Goal: Task Accomplishment & Management: Manage account settings

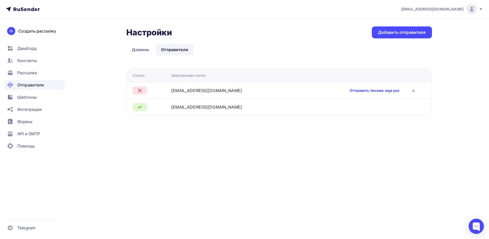
click at [350, 90] on link "Отправить письмо еще раз" at bounding box center [375, 90] width 50 height 5
click at [198, 90] on div "info@ai-novation.ru" at bounding box center [206, 91] width 71 height 6
click at [145, 48] on link "Домены" at bounding box center [140, 50] width 29 height 12
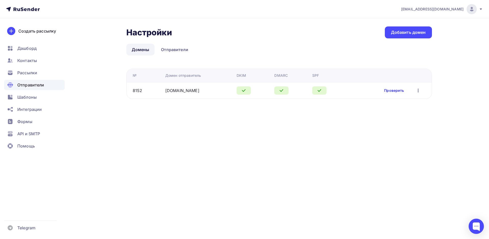
click at [395, 91] on link "Проверить" at bounding box center [394, 90] width 20 height 5
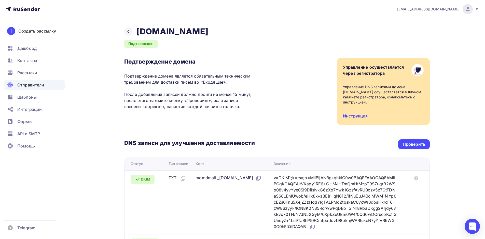
click at [124, 32] on div "Назад ai-novation.ru Подтвержден Подтверждение домена Подтверждение домена явля…" at bounding box center [242, 190] width 417 height 345
click at [126, 33] on div at bounding box center [128, 32] width 8 height 8
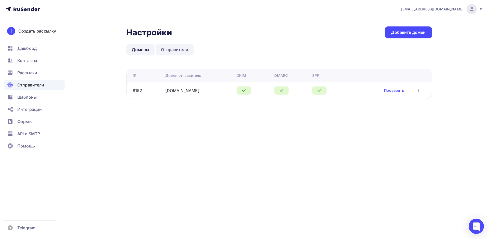
click at [179, 50] on link "Отправители" at bounding box center [175, 50] width 38 height 12
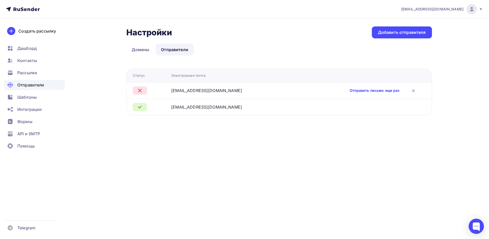
click at [374, 90] on link "Отправить письмо еще раз" at bounding box center [375, 90] width 50 height 5
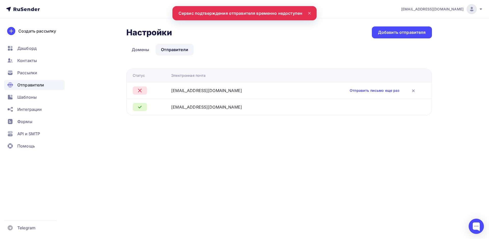
drag, startPoint x: 203, startPoint y: 13, endPoint x: 231, endPoint y: 12, distance: 28.0
click at [230, 12] on nav "peshkovsergei@gmail.com Аккаунт Тарифы Выйти Создать рассылку Дашборд Контакты …" at bounding box center [244, 9] width 489 height 18
click at [239, 12] on nav "peshkovsergei@gmail.com Аккаунт Тарифы Выйти Создать рассылку Дашборд Контакты …" at bounding box center [244, 9] width 489 height 18
drag, startPoint x: 241, startPoint y: 15, endPoint x: 253, endPoint y: 15, distance: 12.7
click at [251, 15] on nav "peshkovsergei@gmail.com Аккаунт Тарифы Выйти Создать рассылку Дашборд Контакты …" at bounding box center [244, 9] width 489 height 18
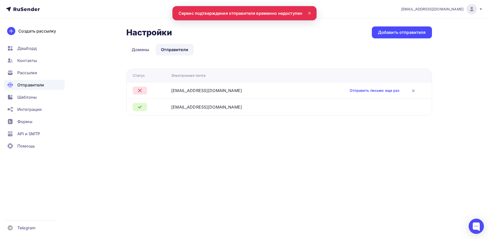
click at [256, 14] on nav "peshkovsergei@gmail.com Аккаунт Тарифы Выйти Создать рассылку Дашборд Контакты …" at bounding box center [244, 9] width 489 height 18
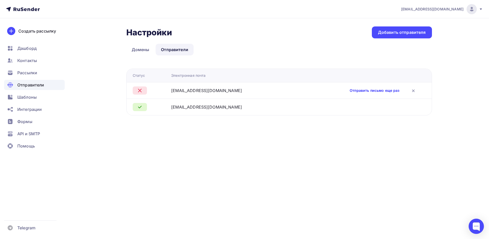
click at [350, 90] on link "Отправить письмо еще раз" at bounding box center [375, 90] width 50 height 5
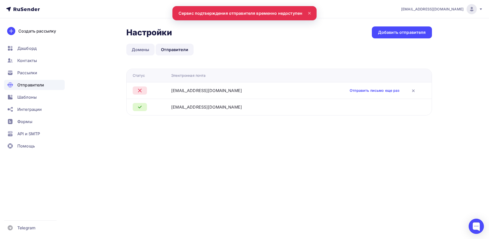
click at [144, 50] on link "Домены" at bounding box center [140, 50] width 29 height 12
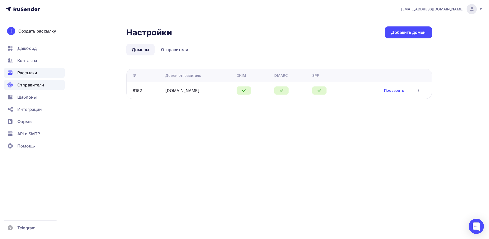
click at [33, 71] on span "Рассылки" at bounding box center [27, 73] width 20 height 6
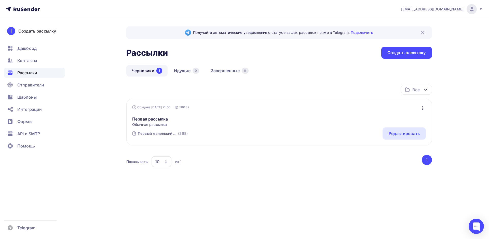
click at [153, 124] on span "Обычная рассылка" at bounding box center [150, 124] width 36 height 5
click at [411, 134] on div "Редактировать" at bounding box center [404, 134] width 31 height 6
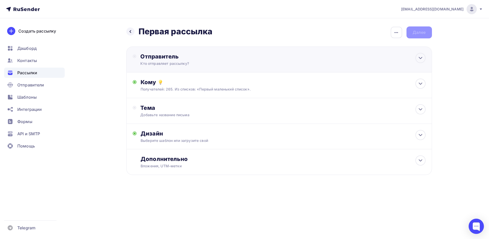
click at [194, 61] on div "Кто отправляет рассылку?" at bounding box center [189, 63] width 99 height 5
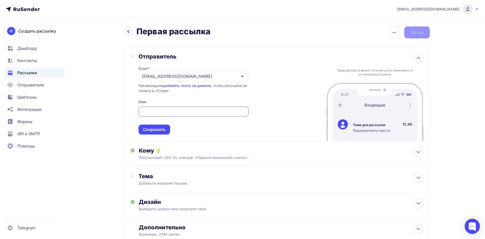
click at [186, 77] on div "[EMAIL_ADDRESS][DOMAIN_NAME]" at bounding box center [177, 76] width 71 height 6
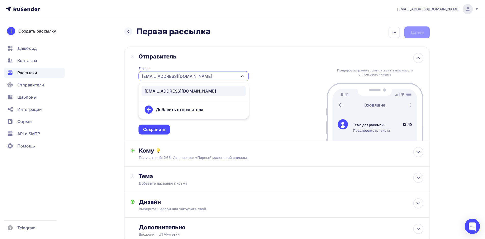
click at [172, 108] on div "Добавить отправителя" at bounding box center [179, 110] width 47 height 6
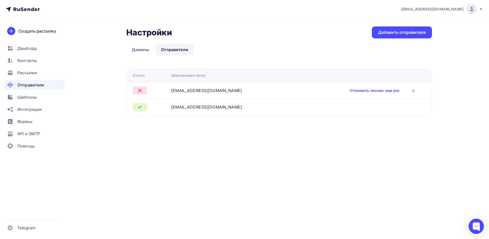
click at [179, 94] on td "[EMAIL_ADDRESS][DOMAIN_NAME]" at bounding box center [232, 90] width 127 height 17
click at [143, 92] on div at bounding box center [140, 91] width 14 height 8
click at [141, 91] on icon at bounding box center [140, 91] width 6 height 6
click at [141, 90] on icon at bounding box center [140, 91] width 6 height 6
drag, startPoint x: 142, startPoint y: 91, endPoint x: 194, endPoint y: 92, distance: 52.2
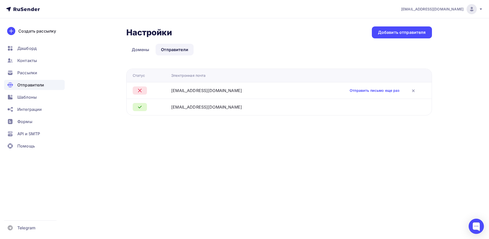
click at [149, 92] on div at bounding box center [150, 91] width 35 height 8
drag, startPoint x: 194, startPoint y: 92, endPoint x: 197, endPoint y: 92, distance: 2.8
click at [195, 92] on div "[EMAIL_ADDRESS][DOMAIN_NAME]" at bounding box center [206, 91] width 71 height 6
drag, startPoint x: 210, startPoint y: 90, endPoint x: 227, endPoint y: 90, distance: 17.1
click at [211, 90] on div "[EMAIL_ADDRESS][DOMAIN_NAME]" at bounding box center [206, 91] width 71 height 6
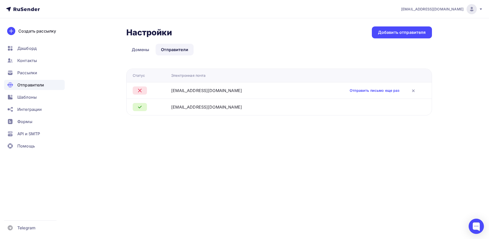
drag, startPoint x: 230, startPoint y: 90, endPoint x: 259, endPoint y: 90, distance: 29.3
click at [231, 90] on div "info@ai-novation.ru" at bounding box center [232, 91] width 123 height 6
drag, startPoint x: 259, startPoint y: 90, endPoint x: 262, endPoint y: 90, distance: 2.8
click at [259, 90] on div "info@ai-novation.ru" at bounding box center [232, 91] width 123 height 6
click at [262, 90] on div "info@ai-novation.ru" at bounding box center [232, 91] width 123 height 6
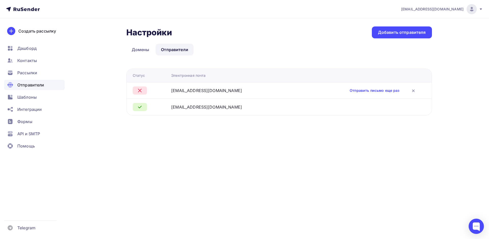
drag, startPoint x: 215, startPoint y: 90, endPoint x: 197, endPoint y: 91, distance: 18.6
click at [211, 91] on div "info@ai-novation.ru" at bounding box center [232, 91] width 123 height 6
click at [183, 91] on div "info@ai-novation.ru" at bounding box center [206, 91] width 71 height 6
click at [151, 88] on div at bounding box center [150, 91] width 35 height 8
drag, startPoint x: 150, startPoint y: 87, endPoint x: 196, endPoint y: 88, distance: 45.6
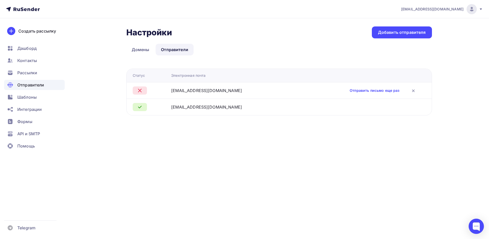
click at [152, 88] on div at bounding box center [150, 91] width 35 height 8
click at [202, 88] on div "info@ai-novation.ru" at bounding box center [206, 91] width 71 height 6
click at [183, 88] on div "info@ai-novation.ru" at bounding box center [206, 91] width 71 height 6
drag, startPoint x: 183, startPoint y: 88, endPoint x: 186, endPoint y: 90, distance: 4.2
click at [183, 89] on div "info@ai-novation.ru" at bounding box center [206, 91] width 71 height 6
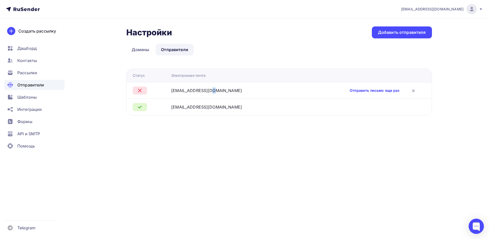
click at [350, 88] on link "Отправить письмо еще раз" at bounding box center [375, 90] width 50 height 5
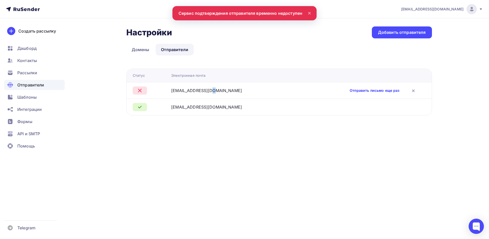
click at [350, 90] on link "Отправить письмо еще раз" at bounding box center [375, 90] width 50 height 5
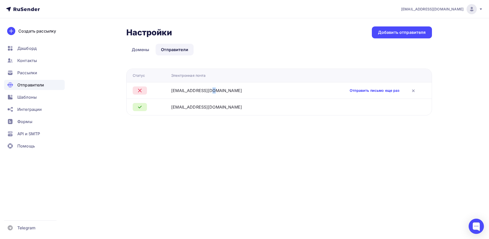
click at [353, 89] on link "Отправить письмо еще раз" at bounding box center [375, 90] width 50 height 5
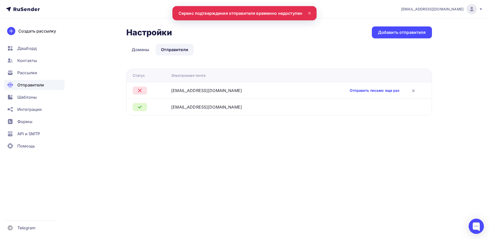
drag, startPoint x: 310, startPoint y: 135, endPoint x: 349, endPoint y: 93, distance: 57.2
click at [311, 135] on div "Настройки Настройки Добавить отправителя Домены Отправители Отправители Домены …" at bounding box center [244, 77] width 417 height 118
drag, startPoint x: 190, startPoint y: 16, endPoint x: 273, endPoint y: 15, distance: 82.2
click at [272, 15] on nav "peshkovsergei@gmail.com Аккаунт Тарифы Выйти Создать рассылку Дашборд Контакты …" at bounding box center [244, 9] width 489 height 18
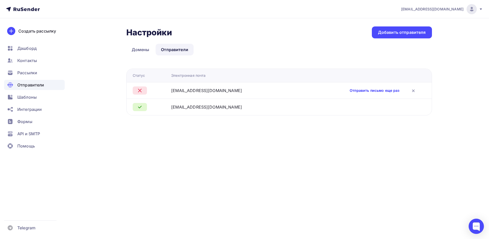
click at [350, 90] on link "Отправить письмо еще раз" at bounding box center [375, 90] width 50 height 5
click at [350, 93] on div "Отправить письмо еще раз" at bounding box center [386, 90] width 72 height 7
click at [350, 90] on link "Отправить письмо еще раз" at bounding box center [375, 90] width 50 height 5
click at [359, 90] on link "Отправить письмо еще раз" at bounding box center [375, 90] width 50 height 5
click at [353, 90] on link "Отправить письмо еще раз" at bounding box center [375, 90] width 50 height 5
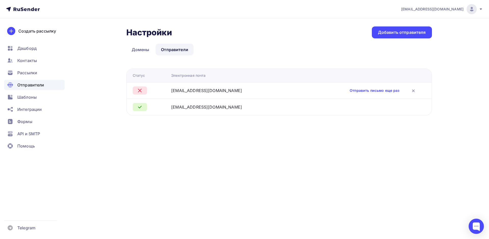
click at [141, 90] on icon at bounding box center [140, 91] width 6 height 6
click at [147, 48] on link "Домены" at bounding box center [140, 50] width 29 height 12
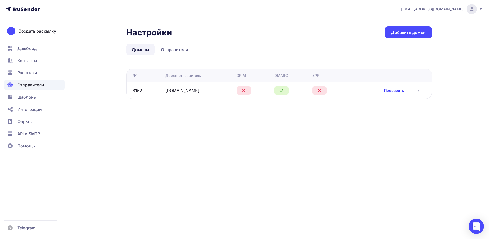
click at [395, 89] on link "Проверить" at bounding box center [394, 90] width 20 height 5
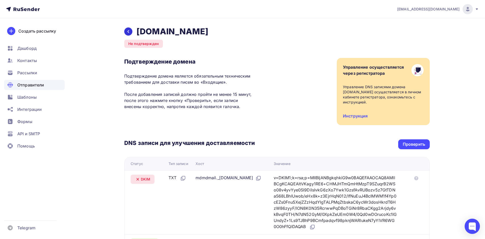
click at [129, 32] on icon at bounding box center [128, 32] width 4 height 4
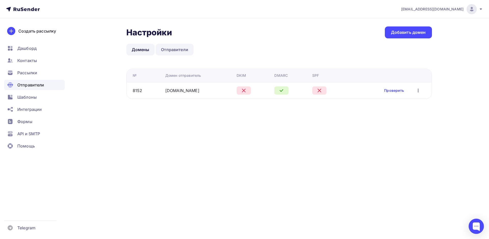
click at [179, 48] on link "Отправители" at bounding box center [175, 50] width 38 height 12
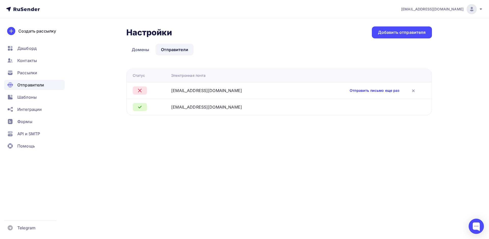
click at [359, 91] on link "Отправить письмо еще раз" at bounding box center [375, 90] width 50 height 5
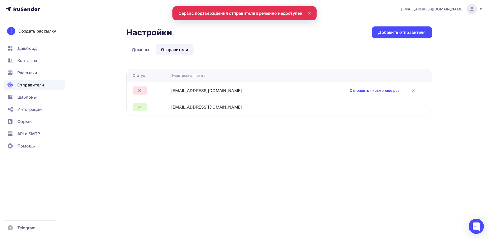
drag, startPoint x: 188, startPoint y: 12, endPoint x: 301, endPoint y: 10, distance: 112.8
click at [301, 10] on nav "peshkovsergei@gmail.com Аккаунт Тарифы Выйти Создать рассылку Дашборд Контакты …" at bounding box center [244, 9] width 489 height 18
click at [397, 34] on div "Добавить отправителя" at bounding box center [402, 33] width 48 height 6
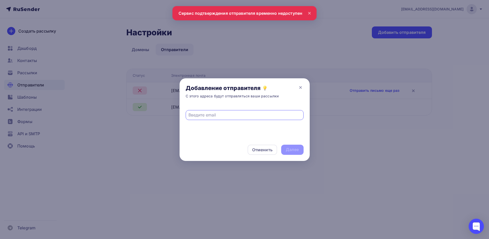
click at [196, 113] on input "text" at bounding box center [244, 115] width 112 height 6
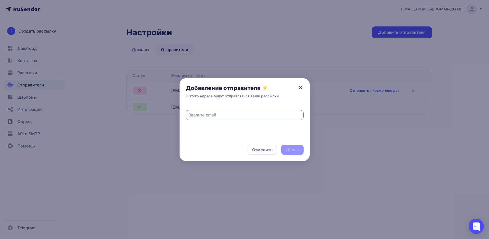
click at [301, 86] on icon at bounding box center [300, 88] width 6 height 6
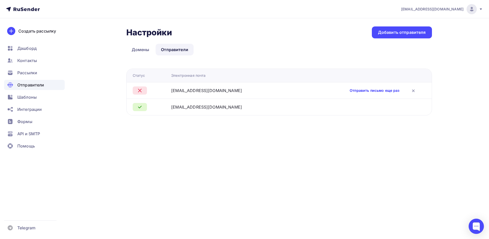
click at [360, 91] on link "Отправить письмо еще раз" at bounding box center [375, 90] width 50 height 5
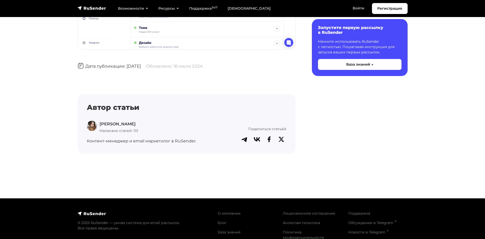
scroll to position [738, 0]
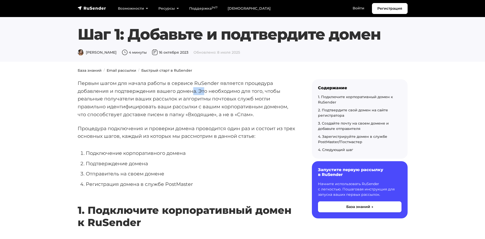
drag, startPoint x: 194, startPoint y: 92, endPoint x: 204, endPoint y: 92, distance: 10.5
click at [204, 92] on p "Первым шагом для начала работы в сервисе RuSender является процедура добавления…" at bounding box center [187, 98] width 218 height 39
click at [216, 93] on p "Первым шагом для начала работы в сервисе RuSender является процедура добавления…" at bounding box center [187, 98] width 218 height 39
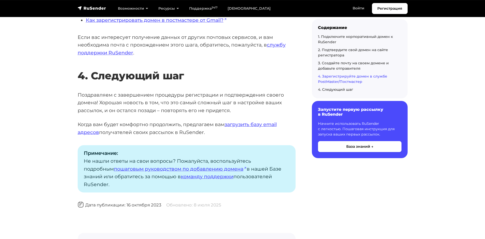
scroll to position [1502, 0]
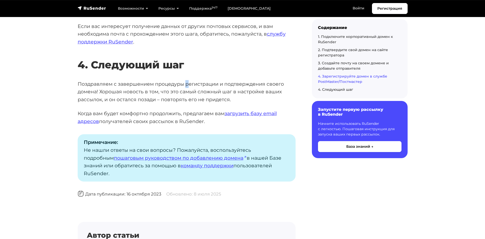
drag, startPoint x: 186, startPoint y: 84, endPoint x: 191, endPoint y: 84, distance: 5.6
click at [191, 84] on p "Поздравляем с завершением процедуры регистрации и подтверждения своего домена! …" at bounding box center [187, 91] width 218 height 23
click at [211, 83] on p "Поздравляем с завершением процедуры регистрации и подтверждения своего домена! …" at bounding box center [187, 91] width 218 height 23
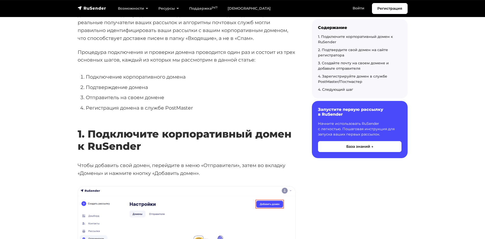
scroll to position [0, 0]
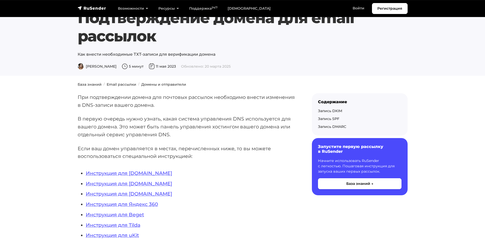
scroll to position [25, 0]
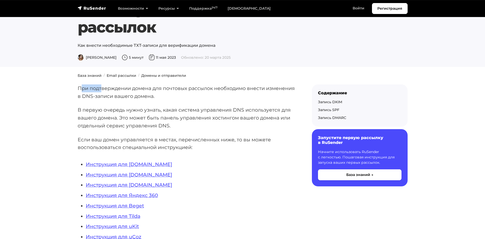
drag, startPoint x: 81, startPoint y: 86, endPoint x: 113, endPoint y: 93, distance: 32.1
click at [104, 91] on p "При подтверждении домена для почтовых рассылок необходимо внести изменения в DN…" at bounding box center [187, 93] width 218 height 16
click at [126, 97] on p "При подтверждении домена для почтовых рассылок необходимо внести изменения в DN…" at bounding box center [187, 93] width 218 height 16
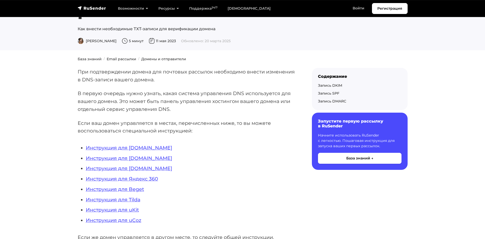
scroll to position [51, 0]
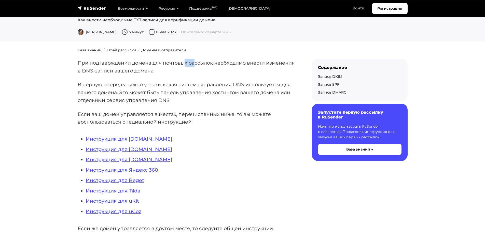
drag, startPoint x: 204, startPoint y: 64, endPoint x: 207, endPoint y: 64, distance: 2.6
click at [207, 64] on p "При подтверждении домена для почтовых рассылок необходимо внести изменения в DN…" at bounding box center [187, 67] width 218 height 16
click at [239, 73] on p "При подтверждении домена для почтовых рассылок необходимо внести изменения в DN…" at bounding box center [187, 67] width 218 height 16
drag, startPoint x: 114, startPoint y: 70, endPoint x: 134, endPoint y: 71, distance: 20.9
click at [134, 71] on p "При подтверждении домена для почтовых рассылок необходимо внести изменения в DN…" at bounding box center [187, 67] width 218 height 16
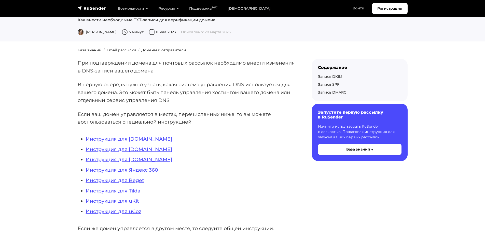
click at [164, 73] on p "При подтверждении домена для почтовых рассылок необходимо внести изменения в DN…" at bounding box center [187, 67] width 218 height 16
drag, startPoint x: 142, startPoint y: 71, endPoint x: 156, endPoint y: 72, distance: 13.5
click at [148, 72] on p "При подтверждении домена для почтовых рассылок необходимо внести изменения в DN…" at bounding box center [187, 67] width 218 height 16
click at [158, 73] on p "При подтверждении домена для почтовых рассылок необходимо внести изменения в DN…" at bounding box center [187, 67] width 218 height 16
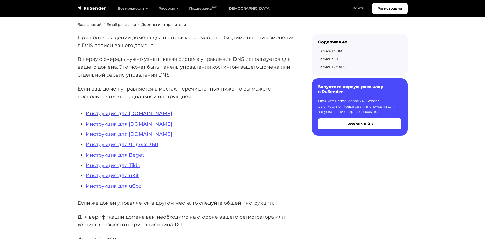
click at [127, 113] on link "Инструкция для REG.RU" at bounding box center [129, 114] width 86 height 6
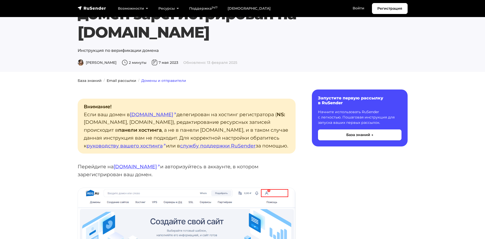
scroll to position [51, 0]
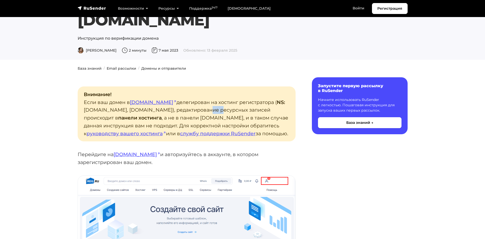
drag, startPoint x: 181, startPoint y: 90, endPoint x: 192, endPoint y: 91, distance: 11.8
click at [192, 91] on p "Внимание! Если ваш домен в [DOMAIN_NAME] делегирован на хостинг регистратора ( …" at bounding box center [187, 114] width 218 height 55
click at [148, 115] on strong "панели хостинга" at bounding box center [140, 118] width 44 height 6
drag, startPoint x: 169, startPoint y: 99, endPoint x: 177, endPoint y: 100, distance: 8.4
click at [177, 100] on p "Внимание! Если ваш домен в [DOMAIN_NAME] делегирован на хостинг регистратора ( …" at bounding box center [187, 114] width 218 height 55
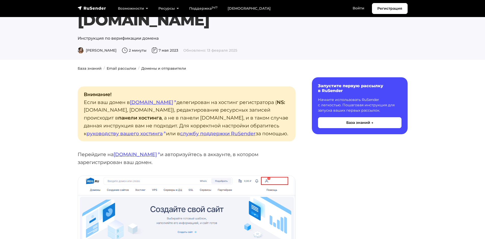
click at [184, 100] on p "Внимание! Если ваш домен в [DOMAIN_NAME] делегирован на хостинг регистратора ( …" at bounding box center [187, 114] width 218 height 55
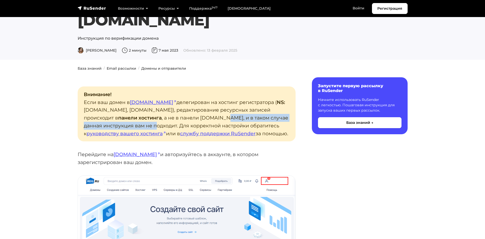
drag, startPoint x: 221, startPoint y: 100, endPoint x: 157, endPoint y: 106, distance: 64.9
click at [157, 106] on p "Внимание! Если ваш домен в [DOMAIN_NAME] делегирован на хостинг регистратора ( …" at bounding box center [187, 114] width 218 height 55
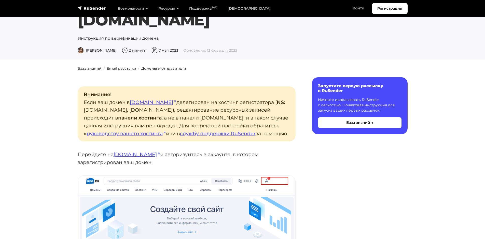
click at [161, 106] on p "Внимание! Если ваш домен в [DOMAIN_NAME] делегирован на хостинг регистратора ( …" at bounding box center [187, 114] width 218 height 55
drag, startPoint x: 163, startPoint y: 107, endPoint x: 186, endPoint y: 107, distance: 22.9
click at [186, 107] on p "Внимание! Если ваш домен в [DOMAIN_NAME] делегирован на хостинг регистратора ( …" at bounding box center [187, 114] width 218 height 55
click at [155, 107] on p "Внимание! Если ваш домен в [DOMAIN_NAME] делегирован на хостинг регистратора ( …" at bounding box center [187, 114] width 218 height 55
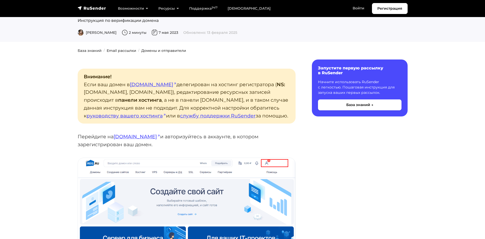
scroll to position [76, 0]
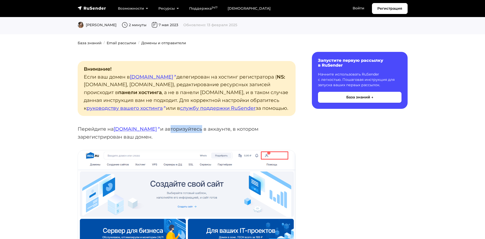
drag, startPoint x: 141, startPoint y: 118, endPoint x: 191, endPoint y: 118, distance: 50.2
click at [177, 125] on p "Перейдите на [DOMAIN_NAME] и авторизуйтесь в [GEOGRAPHIC_DATA], в котором зарег…" at bounding box center [187, 133] width 218 height 16
click at [196, 125] on p "Перейдите на [DOMAIN_NAME] и авторизуйтесь в [GEOGRAPHIC_DATA], в котором зарег…" at bounding box center [187, 133] width 218 height 16
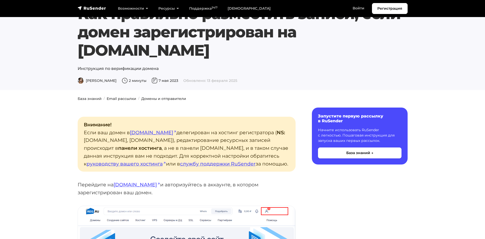
scroll to position [0, 0]
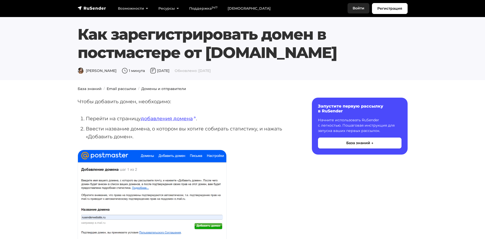
click at [357, 6] on link "Войти" at bounding box center [359, 8] width 22 height 10
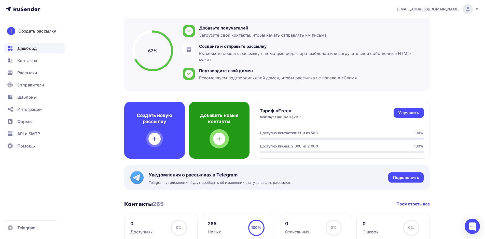
scroll to position [51, 0]
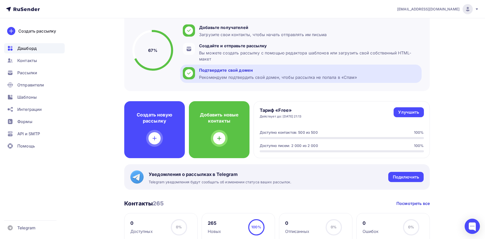
click at [235, 77] on div "Рекомендуем подтвердить свой домен, чтобы рассылка не попала в «Спам»" at bounding box center [278, 77] width 158 height 6
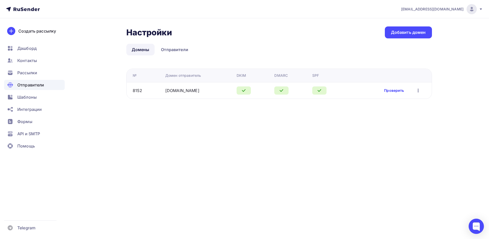
click at [388, 91] on link "Проверить" at bounding box center [394, 90] width 20 height 5
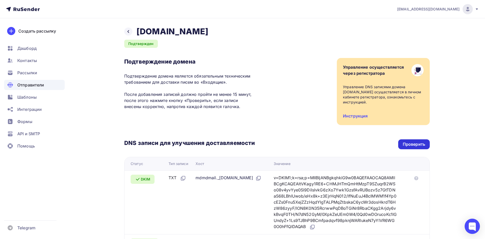
click at [407, 145] on div "Проверить" at bounding box center [414, 145] width 22 height 6
click at [416, 144] on div "Проверить" at bounding box center [414, 145] width 22 height 6
click at [412, 144] on div "Проверить" at bounding box center [414, 145] width 22 height 6
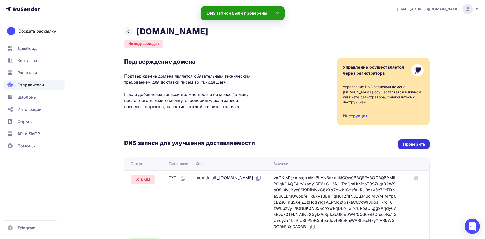
click at [412, 144] on div "Проверить" at bounding box center [414, 145] width 22 height 6
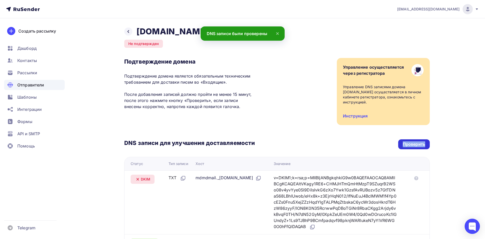
click at [412, 144] on div "Проверить" at bounding box center [414, 145] width 22 height 6
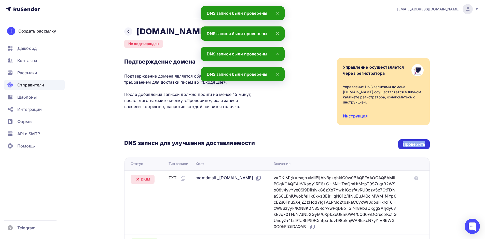
click at [409, 145] on div "Проверить" at bounding box center [414, 145] width 22 height 6
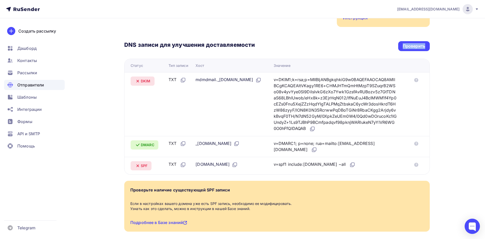
scroll to position [73, 0]
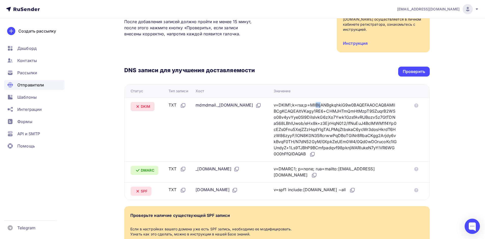
drag, startPoint x: 282, startPoint y: 104, endPoint x: 294, endPoint y: 107, distance: 12.0
click at [294, 107] on td "v=DKIM1;k=rsa;p=MIIBIjANBgkqhkiG9w0BAQEFAAOCAQ8AMIIBCgKCAQEAltVKagy1RE6+CHMJHTm…" at bounding box center [341, 130] width 139 height 64
click at [313, 155] on icon at bounding box center [311, 155] width 3 height 3
click at [315, 154] on icon at bounding box center [312, 155] width 6 height 6
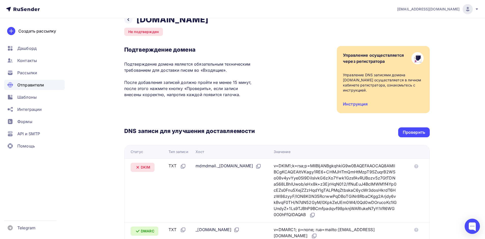
scroll to position [0, 0]
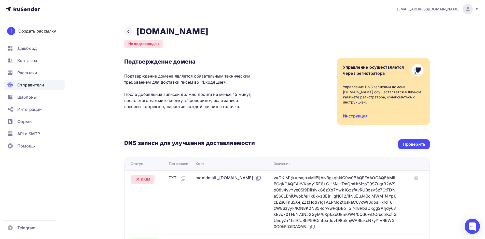
drag, startPoint x: 193, startPoint y: 177, endPoint x: 238, endPoint y: 178, distance: 45.1
click at [238, 178] on td "mdmdmail._domainkey.ai-novation.ru" at bounding box center [233, 203] width 78 height 64
copy div "mdmdmail._domainkey"
click at [353, 116] on link "Инструкция" at bounding box center [355, 116] width 25 height 5
click at [255, 182] on icon at bounding box center [258, 178] width 6 height 6
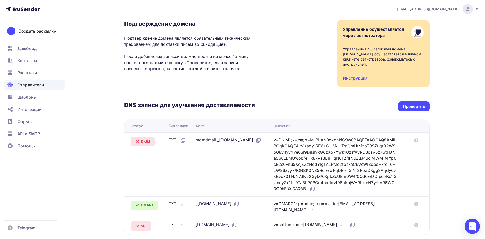
scroll to position [51, 0]
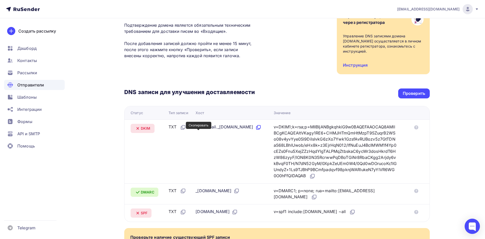
click at [257, 129] on icon at bounding box center [258, 127] width 3 height 3
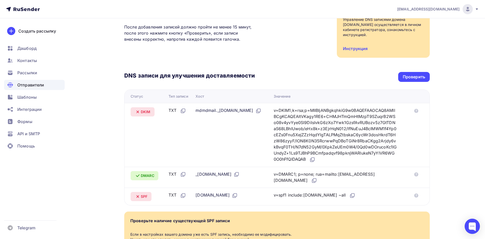
scroll to position [76, 0]
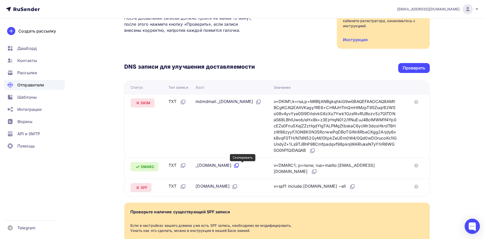
click at [240, 167] on icon at bounding box center [236, 166] width 6 height 6
click at [311, 172] on icon at bounding box center [314, 172] width 6 height 6
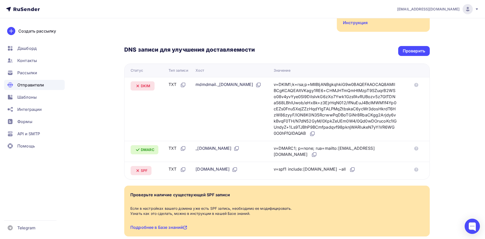
scroll to position [102, 0]
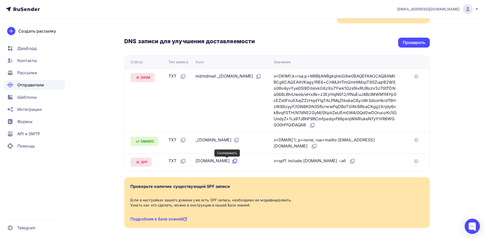
click at [232, 162] on icon at bounding box center [235, 161] width 6 height 6
click at [349, 161] on icon at bounding box center [352, 161] width 6 height 6
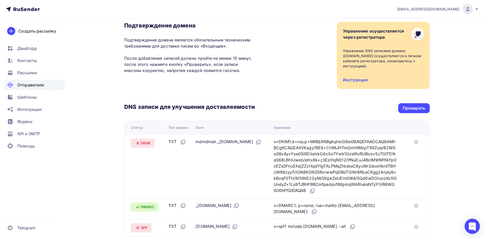
scroll to position [0, 0]
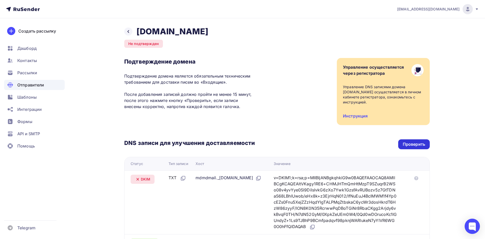
click at [407, 145] on div "Проверить" at bounding box center [414, 145] width 22 height 6
click at [411, 144] on div "Проверить" at bounding box center [414, 145] width 22 height 6
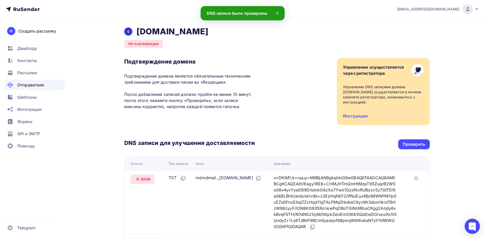
click at [131, 32] on div at bounding box center [128, 32] width 8 height 8
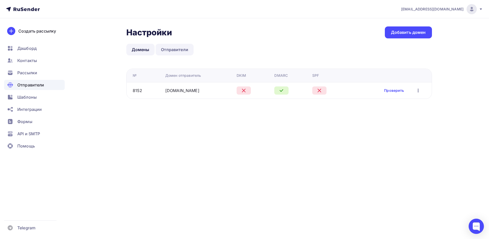
click at [175, 47] on link "Отправители" at bounding box center [175, 50] width 38 height 12
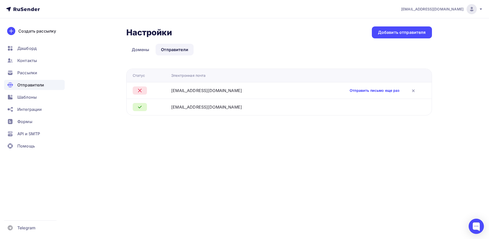
click at [355, 91] on link "Отправить письмо еще раз" at bounding box center [375, 90] width 50 height 5
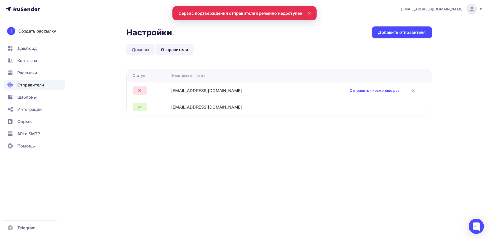
click at [141, 50] on link "Домены" at bounding box center [140, 50] width 29 height 12
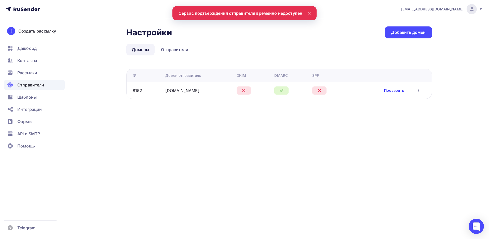
click at [398, 90] on link "Проверить" at bounding box center [394, 90] width 20 height 5
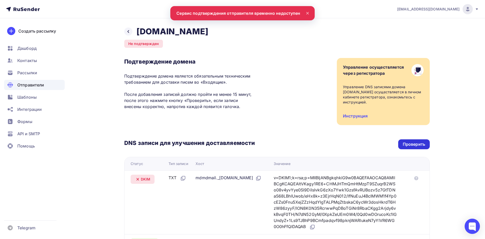
click at [410, 145] on div "Проверить" at bounding box center [414, 145] width 22 height 6
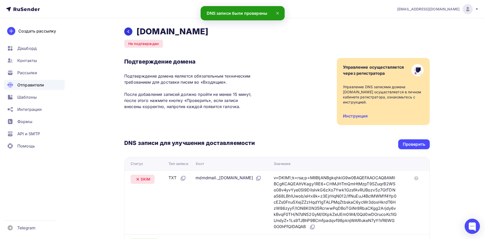
click at [128, 32] on icon at bounding box center [128, 32] width 4 height 4
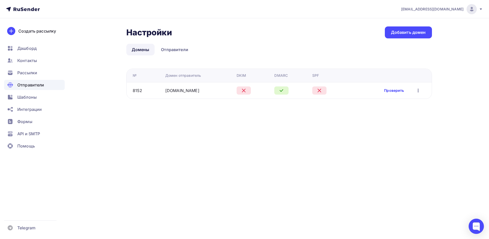
click at [401, 91] on link "Проверить" at bounding box center [394, 90] width 20 height 5
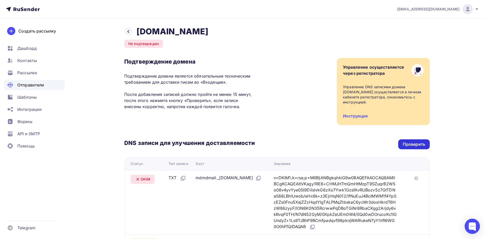
click at [408, 144] on div "Проверить" at bounding box center [414, 145] width 22 height 6
click at [128, 33] on icon at bounding box center [128, 32] width 4 height 4
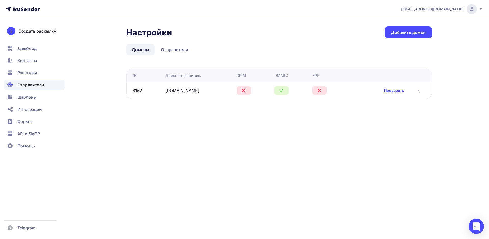
click at [394, 88] on link "Проверить" at bounding box center [394, 90] width 20 height 5
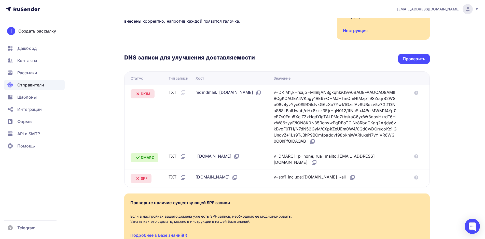
scroll to position [47, 0]
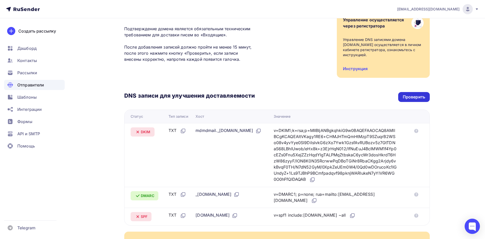
click at [408, 98] on div "Проверить" at bounding box center [414, 97] width 22 height 6
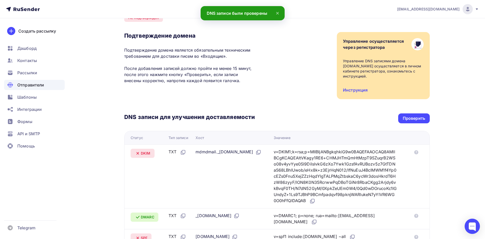
scroll to position [0, 0]
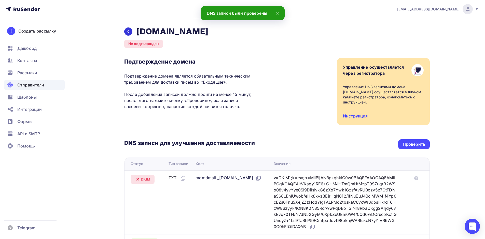
click at [128, 31] on icon at bounding box center [128, 32] width 4 height 4
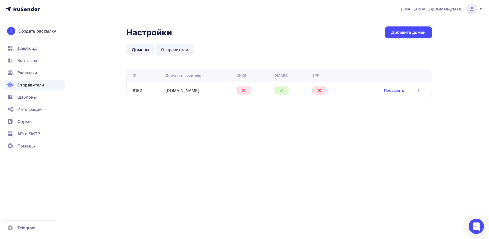
click at [178, 48] on link "Отправители" at bounding box center [175, 50] width 38 height 12
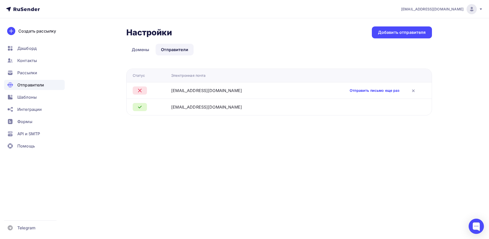
click at [350, 89] on link "Отправить письмо еще раз" at bounding box center [375, 90] width 50 height 5
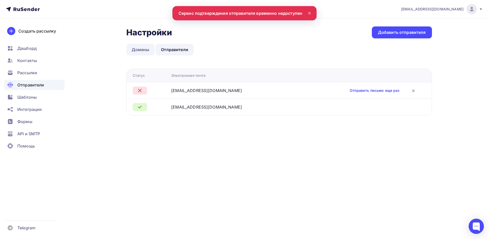
click at [136, 50] on link "Домены" at bounding box center [140, 50] width 29 height 12
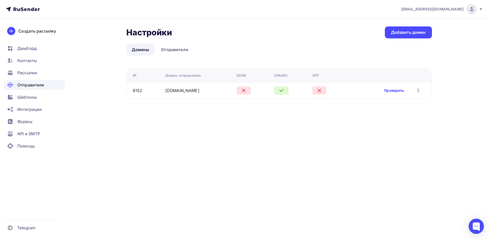
click at [393, 93] on link "Проверить" at bounding box center [394, 90] width 20 height 5
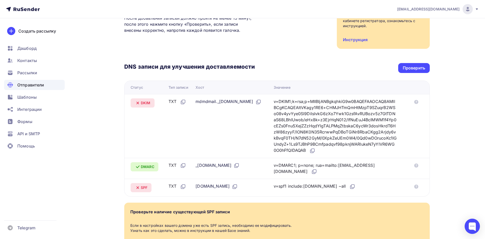
scroll to position [124, 0]
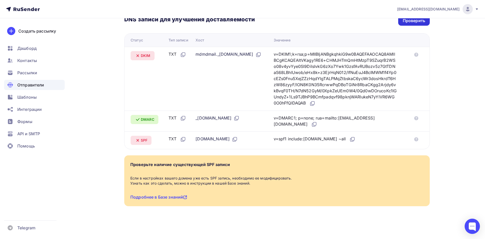
click at [412, 21] on div "Проверить" at bounding box center [414, 21] width 22 height 6
click at [424, 21] on div "Проверить" at bounding box center [414, 21] width 22 height 6
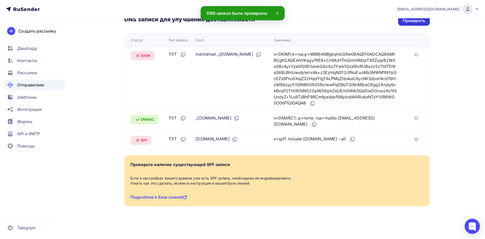
click at [424, 21] on div "Проверить" at bounding box center [414, 21] width 22 height 6
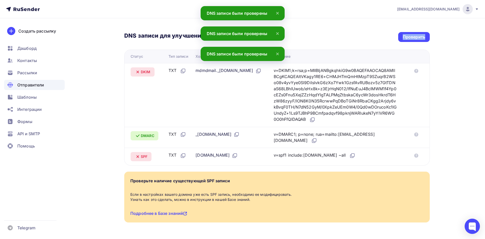
scroll to position [98, 0]
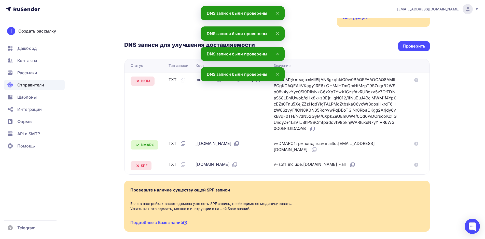
click at [278, 73] on icon at bounding box center [277, 74] width 6 height 6
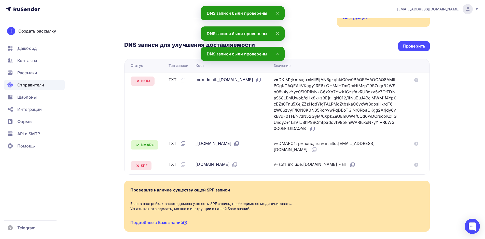
click at [281, 52] on div "DNS записи для улучшения доставляемости Проверить Статус Тип записи Хост Значен…" at bounding box center [277, 101] width 306 height 148
click at [278, 35] on icon at bounding box center [277, 34] width 6 height 6
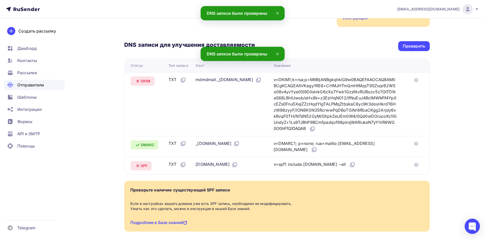
click at [278, 13] on icon at bounding box center [278, 13] width 2 height 2
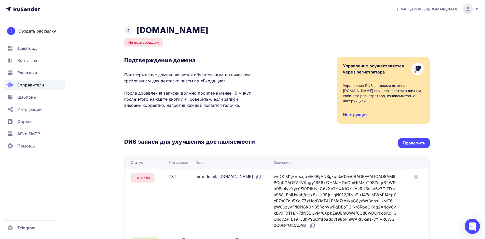
scroll to position [0, 0]
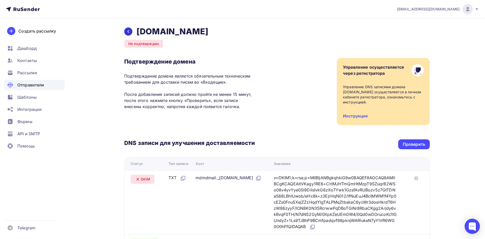
click at [130, 33] on icon at bounding box center [128, 32] width 4 height 4
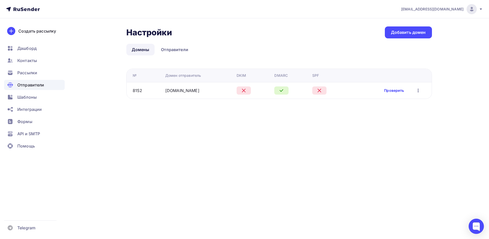
click at [395, 93] on link "Проверить" at bounding box center [394, 90] width 20 height 5
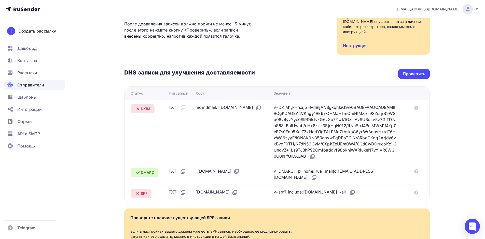
scroll to position [25, 0]
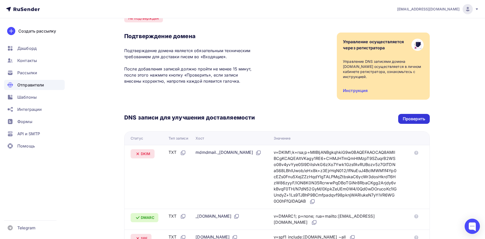
click at [406, 115] on div "Проверить" at bounding box center [414, 119] width 32 height 10
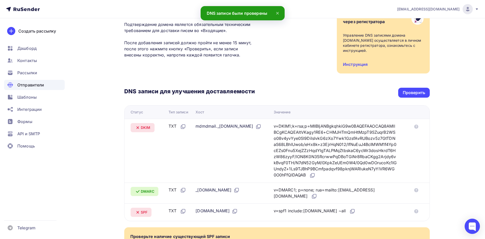
scroll to position [0, 0]
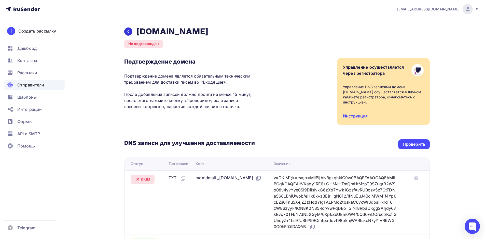
click at [127, 30] on icon at bounding box center [128, 32] width 4 height 4
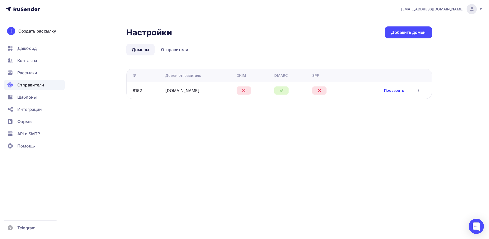
click at [392, 92] on link "Проверить" at bounding box center [394, 90] width 20 height 5
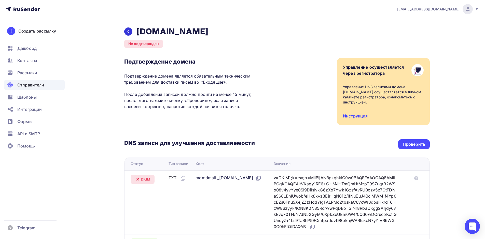
click at [130, 33] on icon at bounding box center [128, 32] width 4 height 4
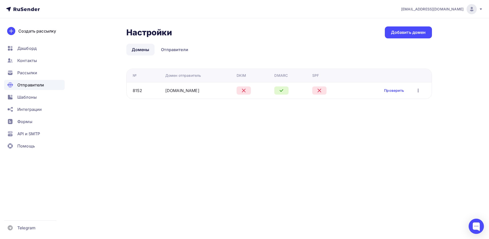
click at [399, 88] on div "Проверить Редактировать Удалить" at bounding box center [402, 90] width 37 height 7
drag, startPoint x: 392, startPoint y: 97, endPoint x: 390, endPoint y: 94, distance: 3.8
click at [392, 96] on td "Проверить Редактировать Удалить" at bounding box center [390, 90] width 84 height 17
click at [389, 93] on link "Проверить" at bounding box center [394, 90] width 20 height 5
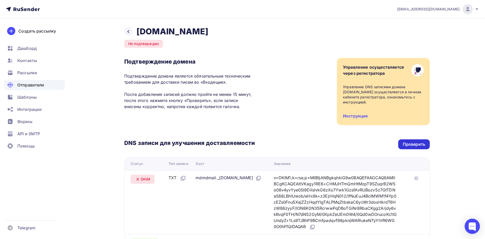
click at [405, 145] on div "Проверить" at bounding box center [414, 145] width 22 height 6
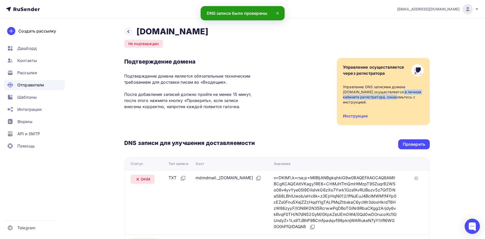
drag, startPoint x: 369, startPoint y: 94, endPoint x: 376, endPoint y: 96, distance: 7.3
click at [375, 96] on div "Управление DNS записями домена ai-novation.ru осуществляется в личном кабинете …" at bounding box center [383, 95] width 81 height 20
click at [388, 91] on div "Управление DNS записями домена ai-novation.ru осуществляется в личном кабинете …" at bounding box center [383, 95] width 81 height 20
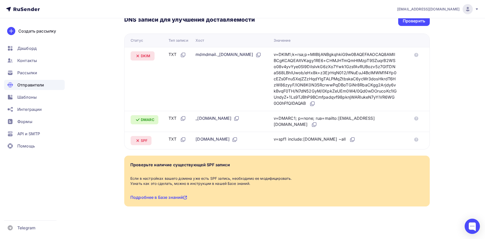
scroll to position [124, 0]
click at [167, 197] on link "Подробнее в Базе знаний" at bounding box center [158, 197] width 57 height 5
click at [410, 21] on div "Проверить" at bounding box center [414, 21] width 22 height 6
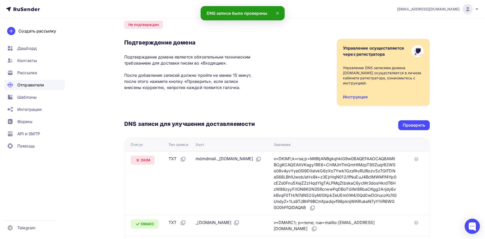
scroll to position [0, 0]
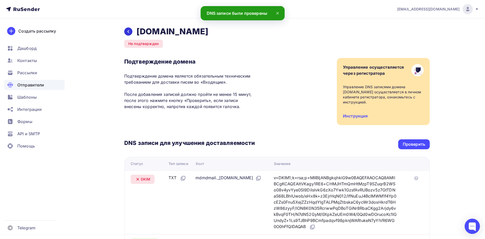
click at [129, 32] on icon at bounding box center [128, 32] width 4 height 4
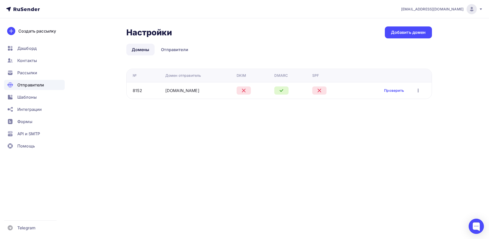
click at [417, 89] on icon "button" at bounding box center [418, 91] width 6 height 6
click at [389, 90] on link "Проверить" at bounding box center [394, 90] width 20 height 5
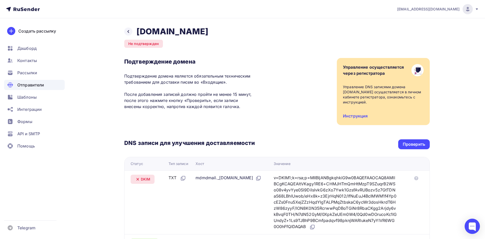
scroll to position [124, 0]
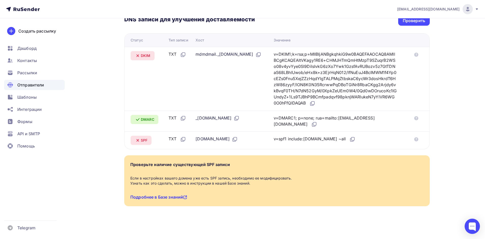
click at [170, 196] on link "Подробнее в Базе знаний" at bounding box center [158, 197] width 57 height 5
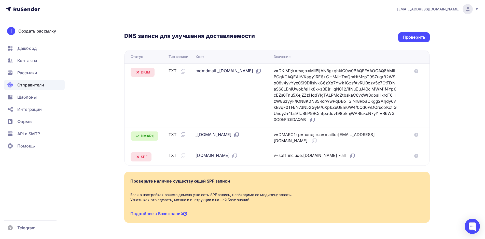
scroll to position [98, 0]
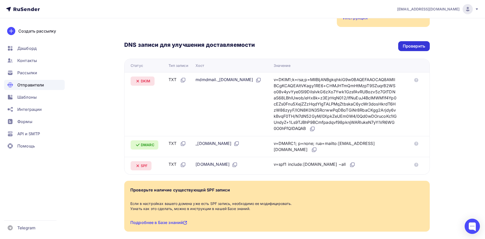
click at [413, 45] on div "Проверить" at bounding box center [414, 46] width 22 height 6
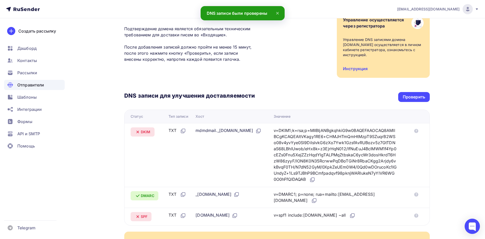
scroll to position [0, 0]
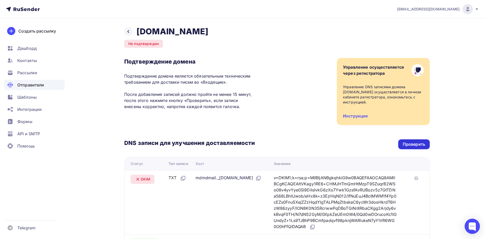
click at [403, 141] on div "Проверить" at bounding box center [414, 145] width 32 height 10
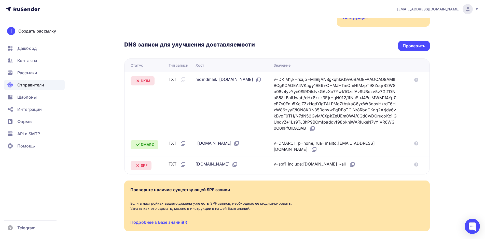
scroll to position [98, 0]
click at [416, 43] on div "Проверить" at bounding box center [414, 46] width 32 height 10
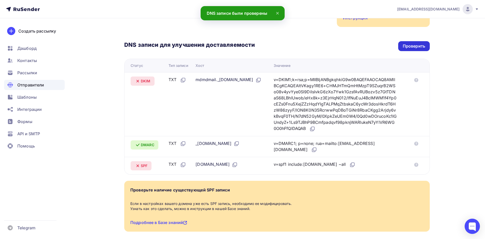
click at [417, 44] on div "Проверить" at bounding box center [414, 46] width 22 height 6
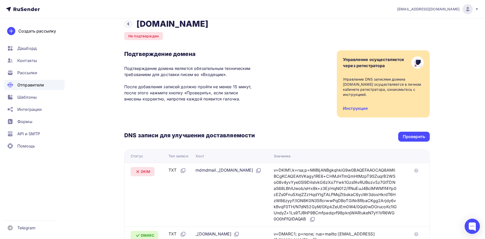
scroll to position [0, 0]
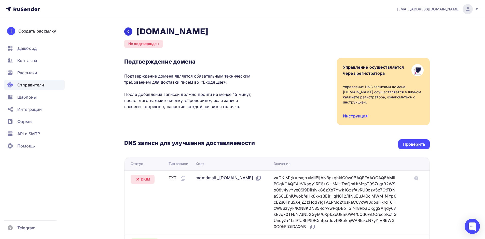
click at [129, 35] on div at bounding box center [128, 32] width 8 height 8
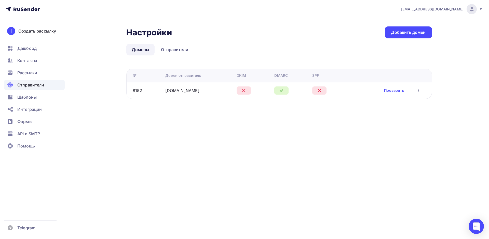
click at [381, 90] on div "Проверить Редактировать Удалить" at bounding box center [387, 90] width 75 height 7
click at [386, 91] on link "Проверить" at bounding box center [394, 90] width 20 height 5
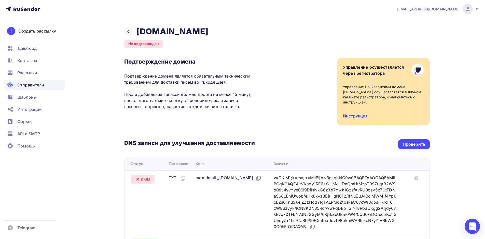
scroll to position [124, 0]
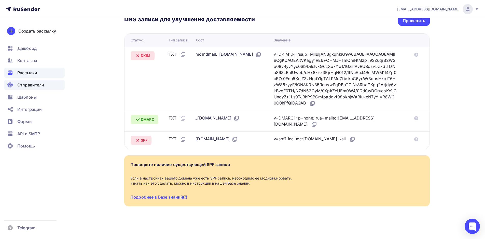
click at [35, 75] on span "Рассылки" at bounding box center [27, 73] width 20 height 6
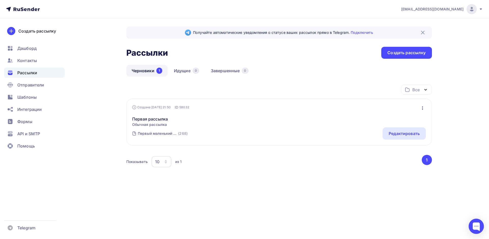
click at [152, 124] on span "Обычная рассылка" at bounding box center [150, 124] width 36 height 5
click at [152, 108] on div "Создана 03.09.2025, 21:50" at bounding box center [151, 107] width 38 height 4
click at [413, 134] on div "Редактировать" at bounding box center [404, 134] width 31 height 6
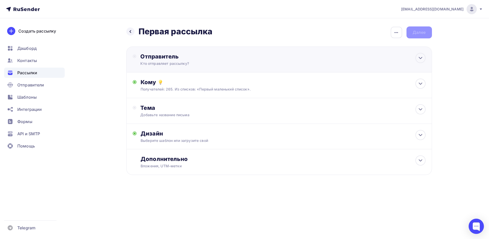
click at [176, 53] on div "Отправитель" at bounding box center [195, 56] width 110 height 7
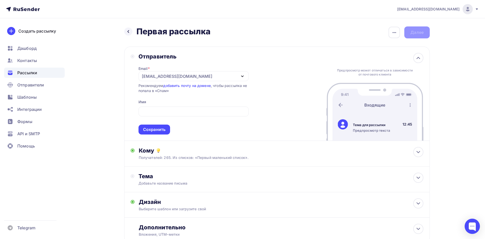
click at [280, 90] on div "Отправитель Email * peshkovsergei@gmail.com peshkovsergei@gmail.com Добавить от…" at bounding box center [277, 94] width 306 height 94
click at [217, 77] on div "peshkovsergei@gmail.com" at bounding box center [194, 76] width 110 height 10
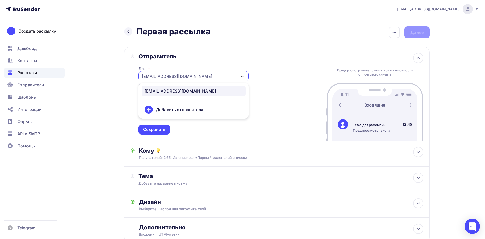
click at [183, 109] on div "Добавить отправителя" at bounding box center [179, 110] width 47 height 6
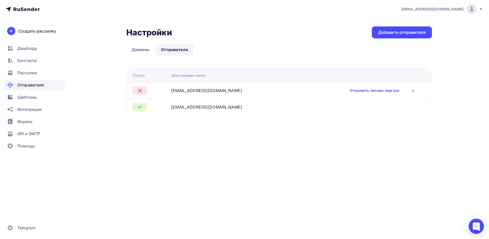
click at [183, 91] on div "info@ai-novation.ru" at bounding box center [206, 91] width 71 height 6
click at [151, 89] on div at bounding box center [150, 91] width 35 height 8
click at [142, 89] on icon at bounding box center [140, 91] width 6 height 6
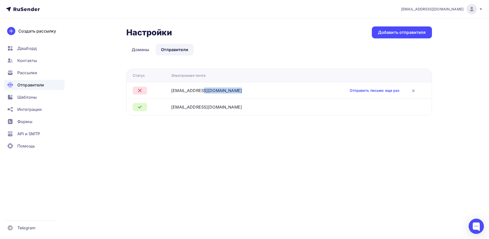
click at [204, 90] on div "info@ai-novation.ru" at bounding box center [206, 91] width 71 height 6
click at [208, 91] on div "info@ai-novation.ru" at bounding box center [206, 91] width 71 height 6
click at [214, 92] on div "info@ai-novation.ru" at bounding box center [206, 91] width 71 height 6
click at [227, 92] on div "info@ai-novation.ru" at bounding box center [232, 91] width 123 height 6
click at [265, 91] on div "info@ai-novation.ru" at bounding box center [232, 91] width 123 height 6
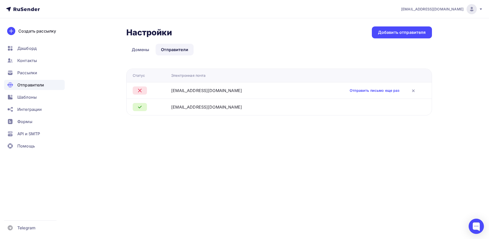
click at [276, 91] on div "info@ai-novation.ru" at bounding box center [232, 91] width 123 height 6
click at [274, 91] on div "info@ai-novation.ru" at bounding box center [232, 91] width 123 height 6
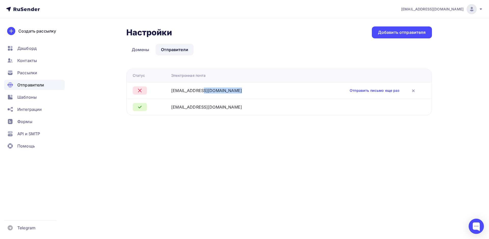
click at [274, 91] on div "info@ai-novation.ru" at bounding box center [232, 91] width 123 height 6
click at [273, 91] on div "info@ai-novation.ru" at bounding box center [232, 91] width 123 height 6
click at [273, 90] on div "info@ai-novation.ru" at bounding box center [232, 91] width 123 height 6
drag, startPoint x: 194, startPoint y: 92, endPoint x: 186, endPoint y: 93, distance: 7.4
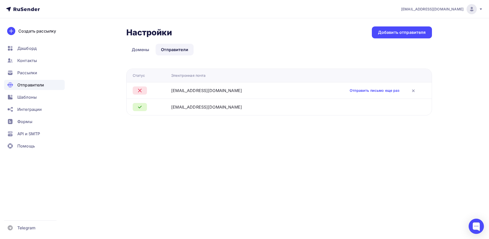
click at [193, 92] on div "info@ai-novation.ru" at bounding box center [206, 91] width 71 height 6
drag, startPoint x: 185, startPoint y: 93, endPoint x: 179, endPoint y: 93, distance: 6.1
click at [183, 93] on div "info@ai-novation.ru" at bounding box center [206, 91] width 71 height 6
drag, startPoint x: 175, startPoint y: 93, endPoint x: 143, endPoint y: 93, distance: 32.3
click at [174, 93] on td "info@ai-novation.ru" at bounding box center [232, 90] width 127 height 17
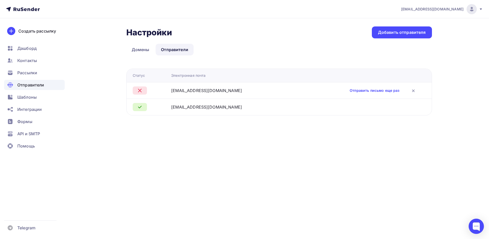
click at [138, 89] on icon at bounding box center [140, 91] width 6 height 6
drag, startPoint x: 176, startPoint y: 89, endPoint x: 195, endPoint y: 91, distance: 19.0
click at [177, 89] on tr "info@ai-novation.ru Отправить письмо еще раз" at bounding box center [279, 90] width 305 height 17
click at [196, 91] on div "info@ai-novation.ru" at bounding box center [206, 91] width 71 height 6
click at [200, 92] on div "info@ai-novation.ru" at bounding box center [206, 91] width 71 height 6
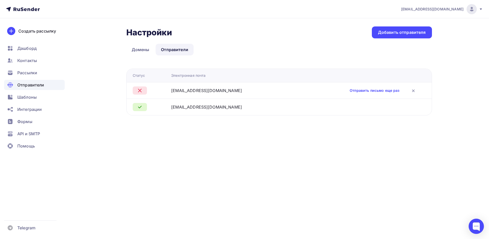
click at [226, 94] on td "info@ai-novation.ru" at bounding box center [232, 90] width 127 height 17
click at [229, 94] on td "info@ai-novation.ru" at bounding box center [232, 90] width 127 height 17
click at [239, 93] on div "info@ai-novation.ru" at bounding box center [232, 91] width 123 height 6
click at [351, 93] on link "Отправить письмо еще раз" at bounding box center [375, 90] width 50 height 5
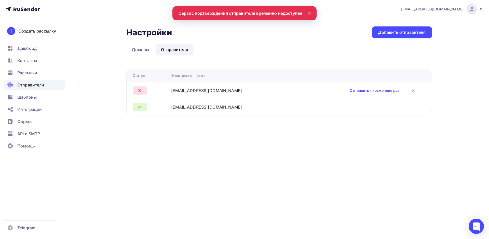
click at [313, 15] on nav "peshkovsergei@gmail.com Аккаунт Тарифы Выйти Создать рассылку Дашборд Контакты …" at bounding box center [244, 9] width 489 height 18
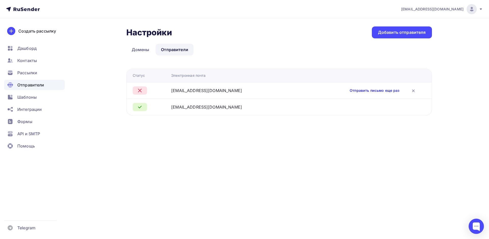
click at [357, 89] on link "Отправить письмо еще раз" at bounding box center [375, 90] width 50 height 5
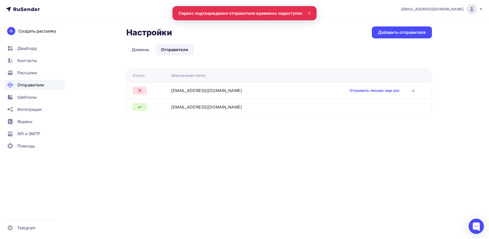
click at [310, 13] on icon at bounding box center [309, 13] width 2 height 2
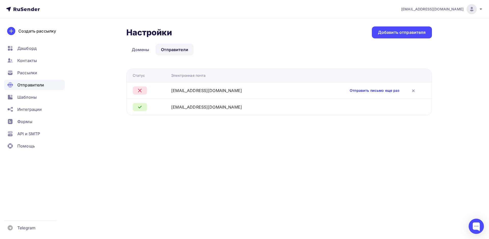
click at [351, 89] on link "Отправить письмо еще раз" at bounding box center [375, 90] width 50 height 5
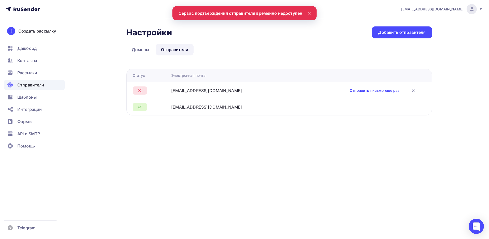
click at [310, 12] on icon at bounding box center [309, 13] width 2 height 2
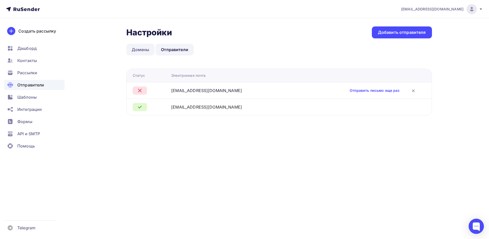
click at [144, 49] on link "Домены" at bounding box center [140, 50] width 29 height 12
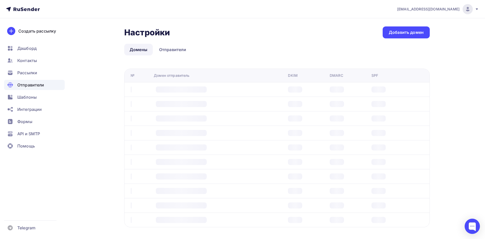
click at [166, 51] on link "Отправители" at bounding box center [173, 50] width 38 height 12
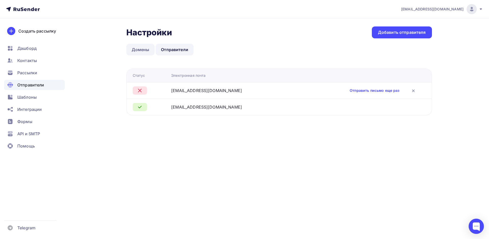
click at [144, 50] on link "Домены" at bounding box center [140, 50] width 29 height 12
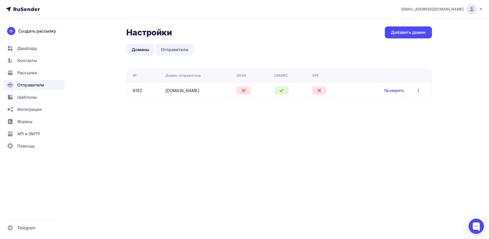
click at [167, 50] on link "Отправители" at bounding box center [175, 50] width 38 height 12
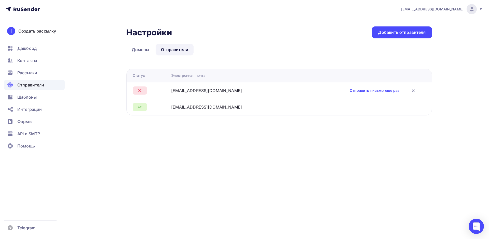
click at [138, 49] on link "Домены" at bounding box center [140, 50] width 29 height 12
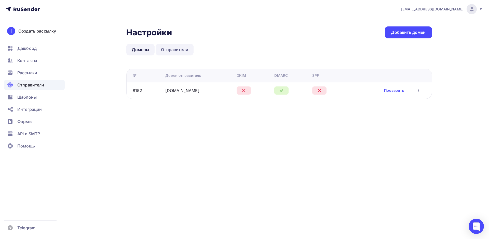
click at [170, 50] on link "Отправители" at bounding box center [175, 50] width 38 height 12
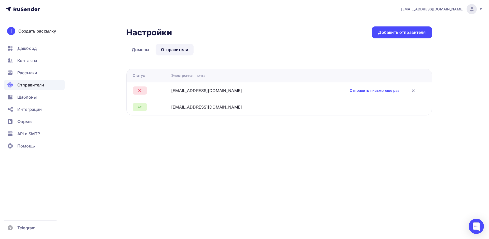
click at [145, 49] on link "Домены" at bounding box center [140, 50] width 29 height 12
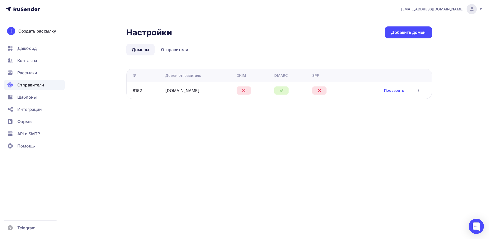
click at [319, 92] on icon at bounding box center [319, 91] width 6 height 6
click at [251, 88] on div at bounding box center [254, 91] width 34 height 8
click at [241, 88] on icon at bounding box center [244, 91] width 6 height 6
click at [181, 88] on link "ai-novation.ru" at bounding box center [182, 90] width 34 height 5
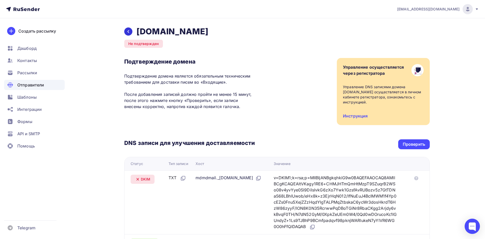
click at [130, 32] on icon at bounding box center [128, 32] width 4 height 4
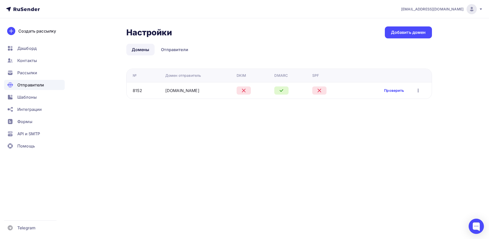
click at [397, 92] on link "Проверить" at bounding box center [394, 90] width 20 height 5
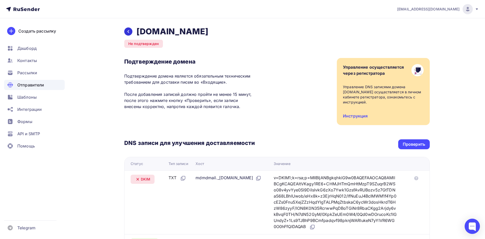
click at [129, 32] on icon at bounding box center [128, 32] width 4 height 4
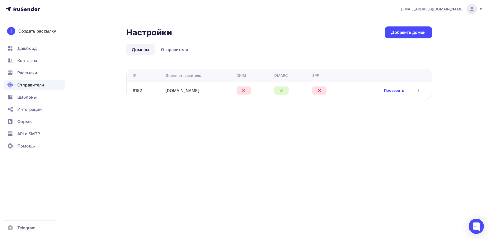
click at [391, 91] on link "Проверить" at bounding box center [394, 90] width 20 height 5
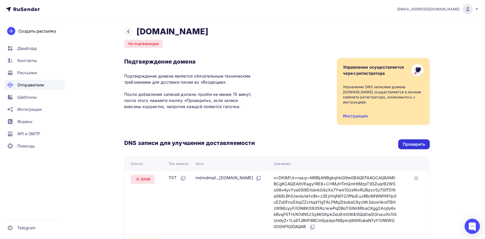
click at [409, 142] on div "Проверить" at bounding box center [414, 145] width 22 height 6
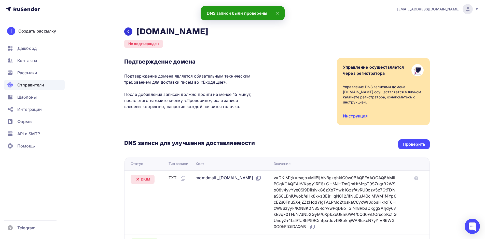
click at [132, 30] on div at bounding box center [128, 32] width 8 height 8
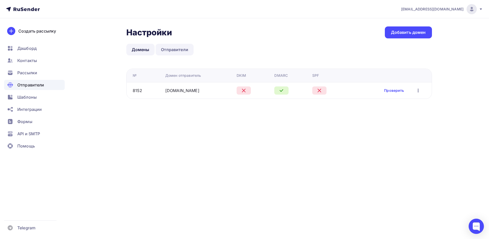
click at [170, 52] on link "Отправители" at bounding box center [175, 50] width 38 height 12
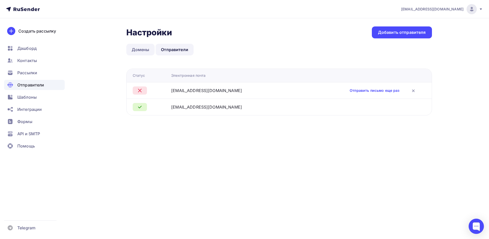
click at [143, 49] on link "Домены" at bounding box center [140, 50] width 29 height 12
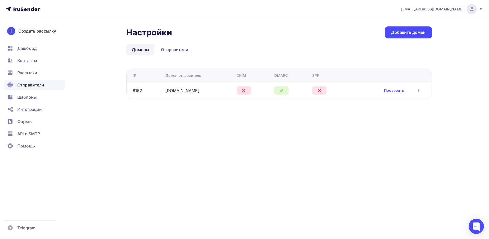
click at [408, 92] on div "Проверить Редактировать Удалить" at bounding box center [402, 90] width 37 height 7
click at [398, 89] on link "Проверить" at bounding box center [394, 90] width 20 height 5
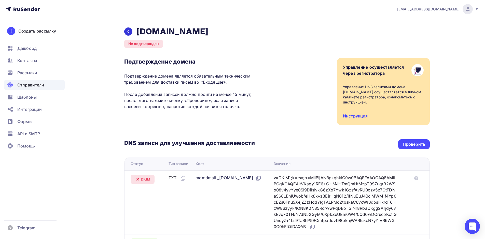
click at [130, 33] on div at bounding box center [128, 32] width 8 height 8
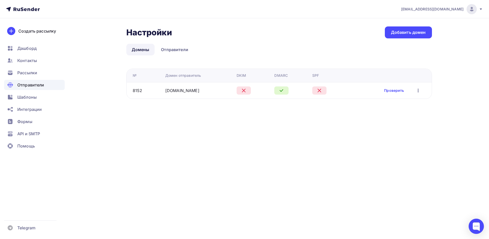
click at [417, 92] on icon "button" at bounding box center [418, 91] width 6 height 6
click at [308, 110] on div "Настройки Настройки Добавить домен Домены Отправители Домены Отправители № Доме…" at bounding box center [244, 68] width 417 height 101
click at [397, 89] on link "Проверить" at bounding box center [394, 90] width 20 height 5
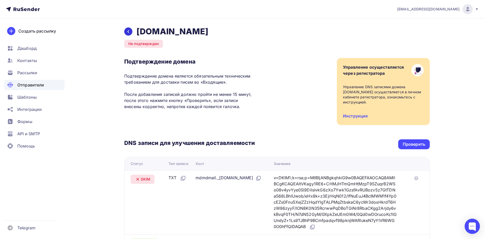
click at [132, 32] on div at bounding box center [128, 32] width 8 height 8
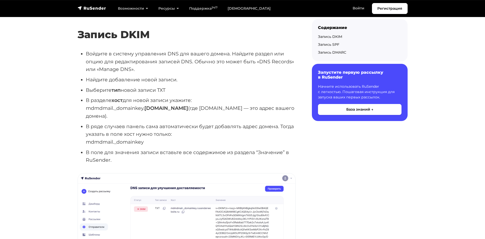
scroll to position [356, 0]
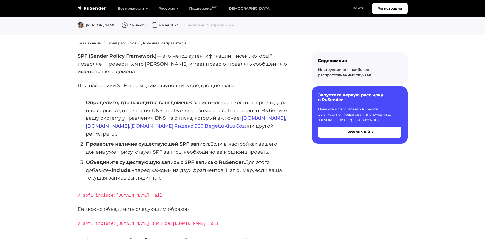
scroll to position [51, 0]
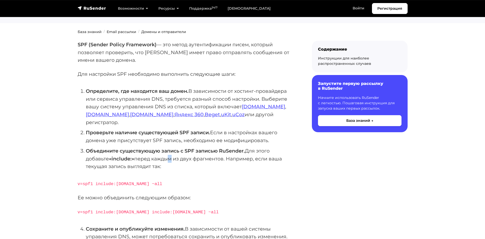
drag, startPoint x: 166, startPoint y: 150, endPoint x: 174, endPoint y: 150, distance: 7.9
click at [174, 150] on li "Объедините существующую запись с SPF записью RuSender. Для этого добавьте «incl…" at bounding box center [191, 158] width 210 height 23
click at [196, 160] on li "Объедините существующую запись с SPF записью RuSender. Для этого добавьте «incl…" at bounding box center [191, 158] width 210 height 23
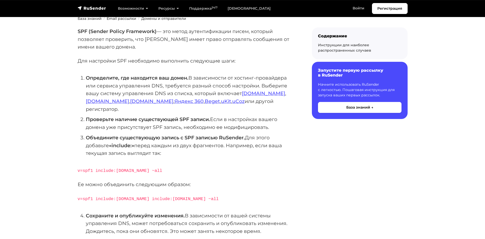
scroll to position [76, 0]
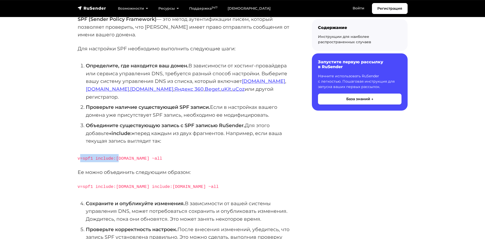
drag, startPoint x: 80, startPoint y: 150, endPoint x: 116, endPoint y: 151, distance: 35.2
click at [116, 156] on code "v=spf1 include:[DOMAIN_NAME] ~all" at bounding box center [120, 158] width 85 height 5
click at [151, 154] on p "v=spf1 include:[DOMAIN_NAME] ~all" at bounding box center [187, 158] width 218 height 8
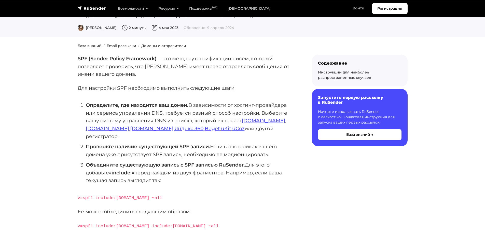
scroll to position [0, 0]
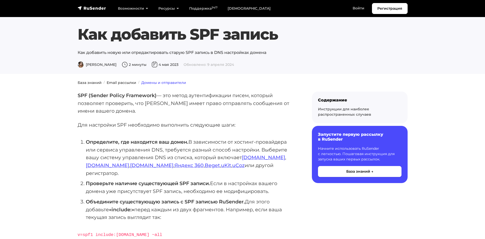
click at [145, 83] on link "Домены и отправители" at bounding box center [163, 82] width 45 height 5
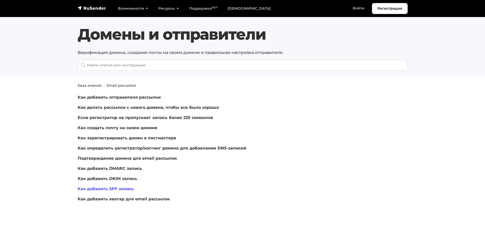
click at [116, 189] on link "Как добавить SPF запись" at bounding box center [106, 189] width 56 height 5
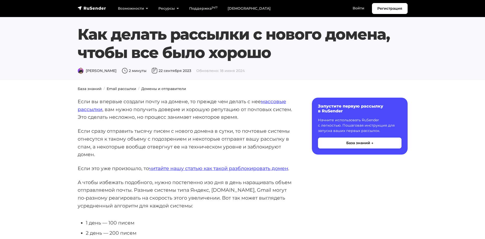
scroll to position [25, 0]
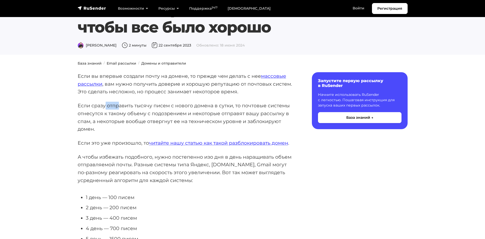
drag, startPoint x: 106, startPoint y: 105, endPoint x: 127, endPoint y: 104, distance: 20.9
click at [124, 104] on p "Если сразу отправить тысячу писем с нового домена в сутки, то почтовые системы …" at bounding box center [187, 117] width 218 height 31
click at [157, 107] on p "Если сразу отправить тысячу писем с нового домена в сутки, то почтовые системы …" at bounding box center [187, 117] width 218 height 31
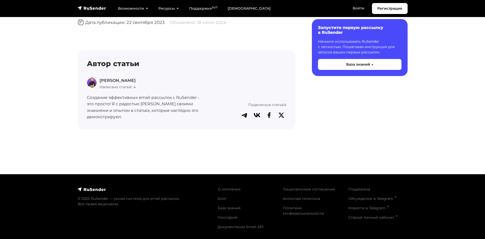
scroll to position [525, 0]
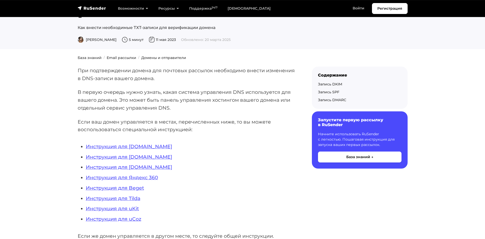
scroll to position [51, 0]
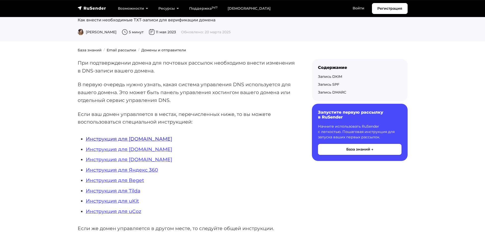
click at [126, 139] on link "Инструкция для [DOMAIN_NAME]" at bounding box center [129, 139] width 86 height 6
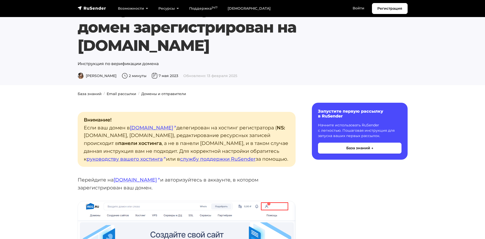
scroll to position [51, 0]
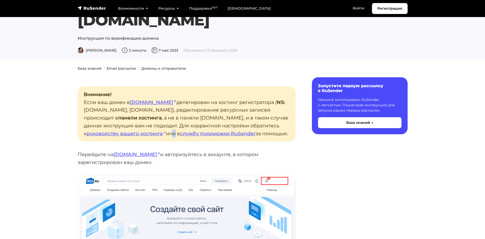
drag, startPoint x: 167, startPoint y: 114, endPoint x: 173, endPoint y: 119, distance: 6.9
click at [172, 118] on p "Внимание! Если ваш домен в [DOMAIN_NAME] делегирован на хостинг регистратора ( …" at bounding box center [187, 114] width 218 height 55
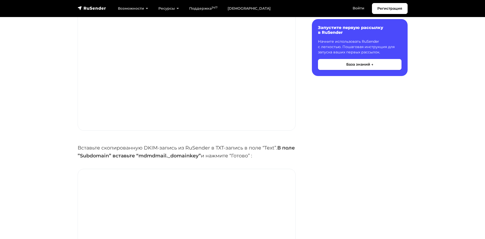
scroll to position [1604, 0]
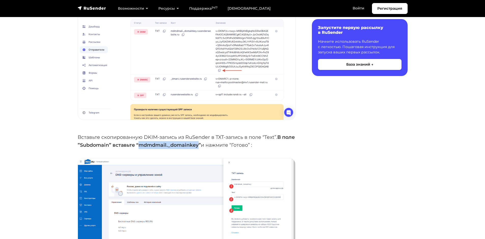
drag, startPoint x: 153, startPoint y: 134, endPoint x: 213, endPoint y: 135, distance: 59.9
click at [213, 135] on strong "В поле ”Subdomain” вставьте “mdmdmail._domainkey”" at bounding box center [186, 141] width 217 height 14
copy strong "mdmdmail._domainkey"
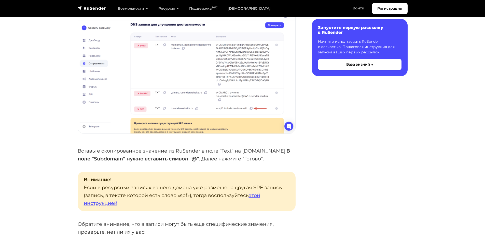
scroll to position [866, 0]
drag, startPoint x: 180, startPoint y: 148, endPoint x: 182, endPoint y: 150, distance: 2.6
click at [182, 156] on strong "поле ”Subdomain” нужно вставить символ “@”" at bounding box center [138, 159] width 121 height 6
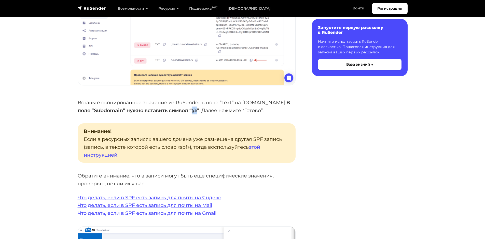
scroll to position [917, 0]
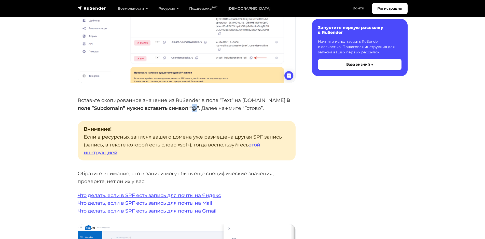
copy strong "@"
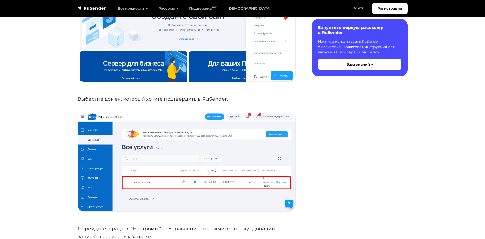
scroll to position [331, 0]
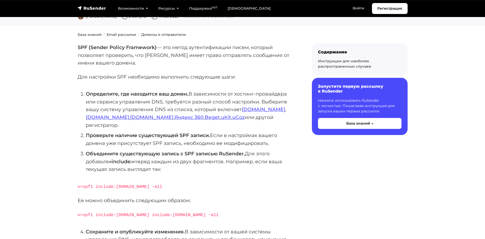
scroll to position [51, 0]
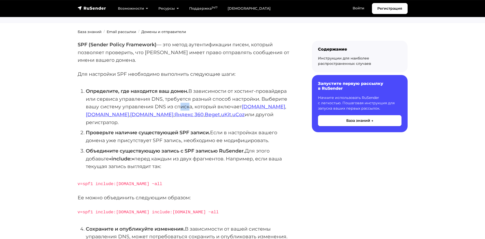
drag, startPoint x: 180, startPoint y: 106, endPoint x: 190, endPoint y: 106, distance: 10.7
click at [190, 106] on li "Определите, где находится ваш домен. В зависимости от хостинг-провайдера или се…" at bounding box center [191, 106] width 210 height 39
drag, startPoint x: 222, startPoint y: 107, endPoint x: 234, endPoint y: 107, distance: 12.2
click at [222, 107] on li "Определите, где находится ваш домен. В зависимости от хостинг-провайдера или се…" at bounding box center [191, 106] width 210 height 39
click at [248, 107] on link "Reg.ru" at bounding box center [263, 107] width 43 height 6
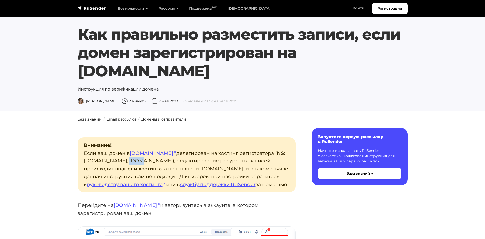
drag, startPoint x: 128, startPoint y: 142, endPoint x: 141, endPoint y: 142, distance: 13.8
click at [130, 142] on p "Внимание! Если ваш домен в reg.ru делегирован на хостинг регистратора ( NS: ns1…" at bounding box center [187, 165] width 218 height 55
click at [167, 143] on p "Внимание! Если ваш домен в reg.ru делегирован на хостинг регистратора ( NS: ns1…" at bounding box center [187, 165] width 218 height 55
drag, startPoint x: 104, startPoint y: 151, endPoint x: 133, endPoint y: 152, distance: 29.8
click at [130, 152] on p "Внимание! Если ваш домен в reg.ru делегирован на хостинг регистратора ( NS: ns1…" at bounding box center [187, 165] width 218 height 55
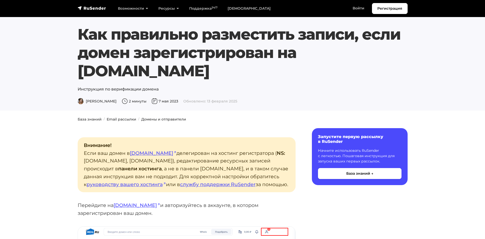
click at [151, 166] on strong "панели хостинга" at bounding box center [140, 169] width 44 height 6
drag, startPoint x: 174, startPoint y: 149, endPoint x: 184, endPoint y: 149, distance: 10.2
click at [184, 149] on p "Внимание! Если ваш домен в reg.ru делегирован на хостинг регистратора ( NS: ns1…" at bounding box center [187, 165] width 218 height 55
click at [129, 157] on p "Внимание! Если ваш домен в reg.ru делегирован на хостинг регистратора ( NS: ns1…" at bounding box center [187, 165] width 218 height 55
drag, startPoint x: 163, startPoint y: 157, endPoint x: 174, endPoint y: 158, distance: 11.5
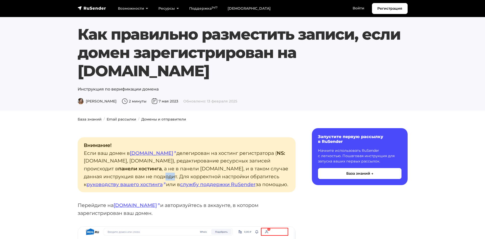
click at [172, 158] on p "Внимание! Если ваш домен в reg.ru делегирован на хостинг регистратора ( NS: ns1…" at bounding box center [187, 165] width 218 height 55
click at [182, 159] on p "Внимание! Если ваш домен в reg.ru делегирован на хостинг регистратора ( NS: ns1…" at bounding box center [187, 165] width 218 height 55
click at [142, 182] on link "руководству вашего хостинга" at bounding box center [126, 185] width 79 height 6
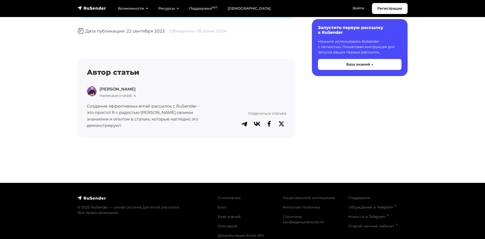
scroll to position [525, 0]
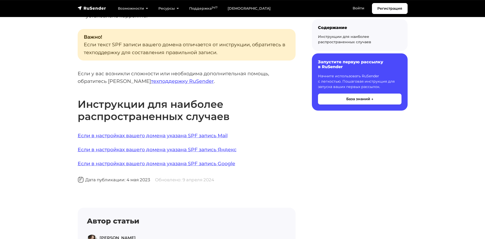
scroll to position [331, 0]
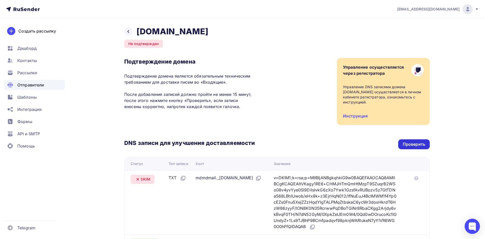
click at [414, 143] on div "Проверить" at bounding box center [414, 145] width 22 height 6
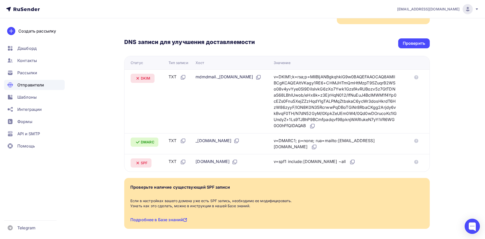
scroll to position [124, 0]
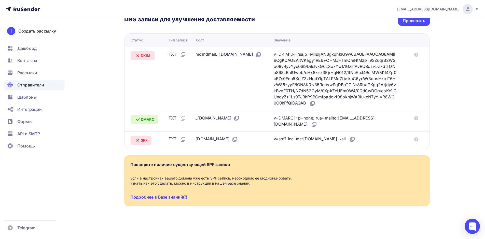
click at [168, 195] on link "Подробнее в Базе знаний" at bounding box center [158, 197] width 57 height 5
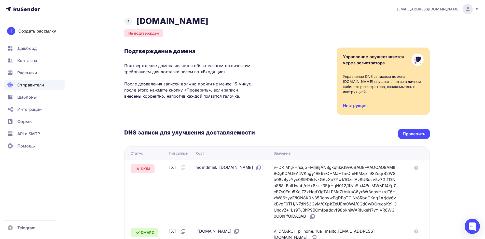
scroll to position [0, 0]
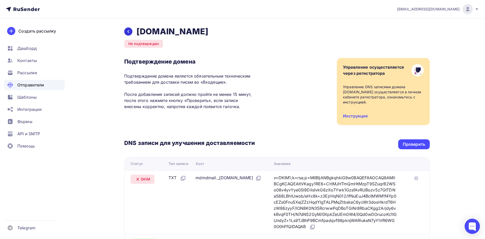
click at [128, 32] on icon at bounding box center [128, 32] width 4 height 4
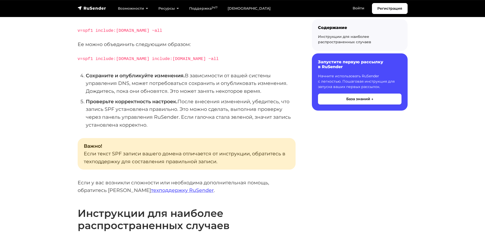
scroll to position [190, 0]
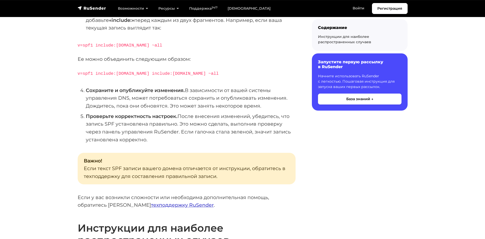
click at [151, 202] on link "техподдержку RuSender" at bounding box center [182, 205] width 63 height 6
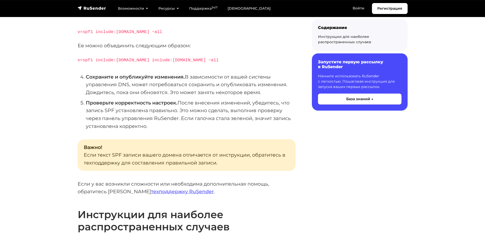
scroll to position [204, 0]
click at [151, 188] on link "техподдержку RuSender" at bounding box center [182, 191] width 63 height 6
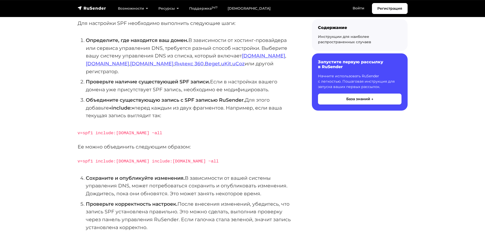
scroll to position [0, 0]
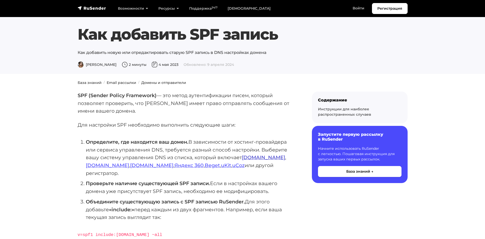
click at [249, 157] on link "Reg.ru" at bounding box center [263, 158] width 43 height 6
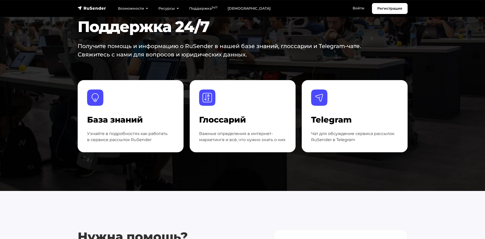
scroll to position [25, 0]
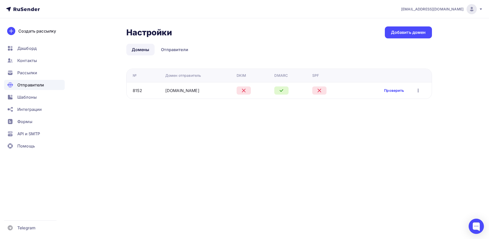
click at [388, 92] on link "Проверить" at bounding box center [394, 90] width 20 height 5
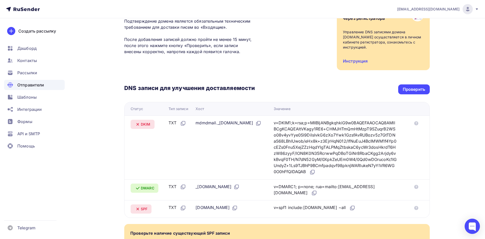
scroll to position [124, 0]
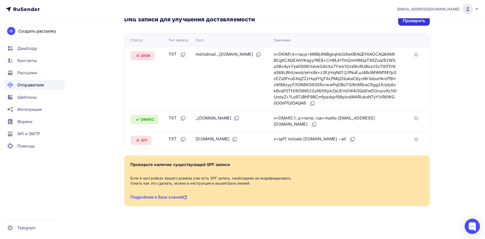
click at [412, 21] on div "Проверить" at bounding box center [414, 21] width 22 height 6
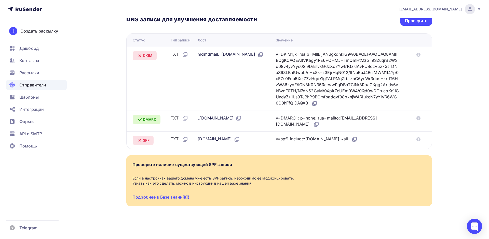
scroll to position [0, 0]
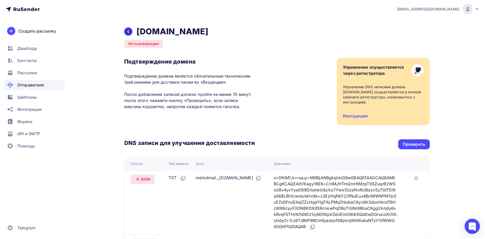
click at [127, 31] on icon at bounding box center [128, 32] width 4 height 4
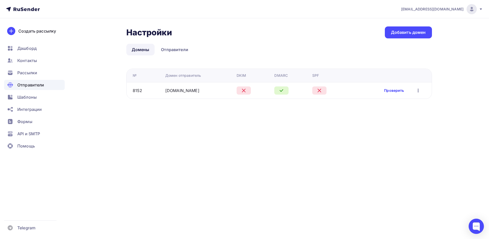
click at [391, 91] on link "Проверить" at bounding box center [394, 90] width 20 height 5
click at [244, 90] on div at bounding box center [244, 91] width 14 height 8
click at [284, 92] on div at bounding box center [281, 91] width 14 height 8
click at [398, 90] on link "Проверить" at bounding box center [394, 90] width 20 height 5
click at [421, 90] on icon "button" at bounding box center [418, 91] width 6 height 6
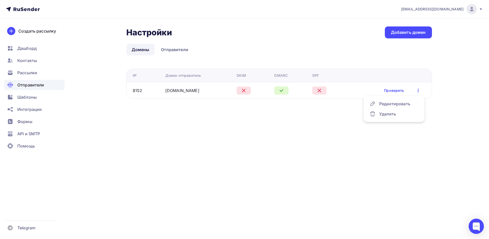
click at [299, 102] on div "Настройки Настройки Добавить домен Домены Отправители Домены Отправители № Доме…" at bounding box center [244, 68] width 417 height 101
click at [396, 91] on link "Проверить" at bounding box center [394, 90] width 20 height 5
click at [171, 49] on link "Отправители" at bounding box center [175, 50] width 38 height 12
click at [176, 53] on link "Отправители" at bounding box center [175, 50] width 38 height 12
click at [395, 92] on link "Проверить" at bounding box center [394, 90] width 20 height 5
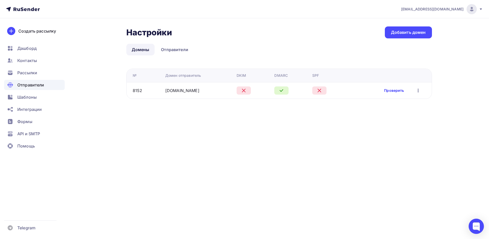
click at [387, 90] on link "Проверить" at bounding box center [394, 90] width 20 height 5
click at [170, 49] on link "Отправители" at bounding box center [175, 50] width 38 height 12
click at [142, 49] on link "Домены" at bounding box center [140, 50] width 29 height 12
click at [172, 49] on link "Отправители" at bounding box center [175, 50] width 38 height 12
click at [148, 50] on link "Домены" at bounding box center [140, 50] width 29 height 12
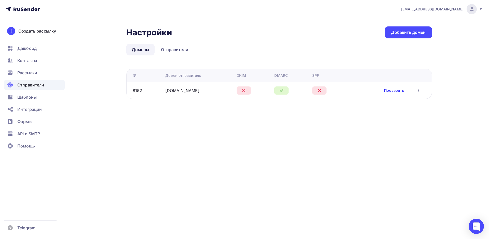
click at [395, 89] on link "Проверить" at bounding box center [394, 90] width 20 height 5
click at [175, 51] on link "Отправители" at bounding box center [175, 50] width 38 height 12
click at [169, 51] on link "Отправители" at bounding box center [175, 50] width 38 height 12
click at [141, 50] on link "Домены" at bounding box center [140, 50] width 29 height 12
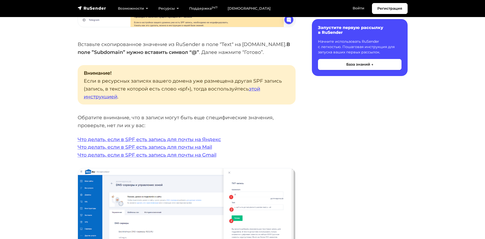
scroll to position [993, 0]
